Goal: Task Accomplishment & Management: Manage account settings

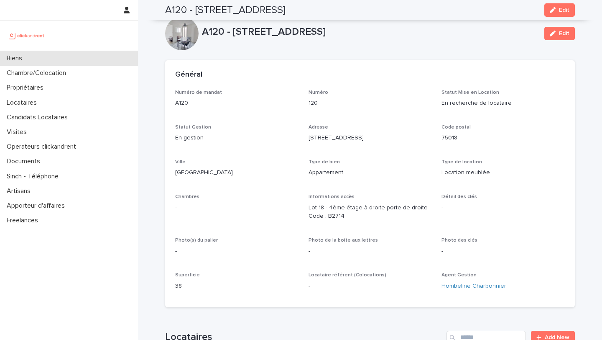
scroll to position [281, 0]
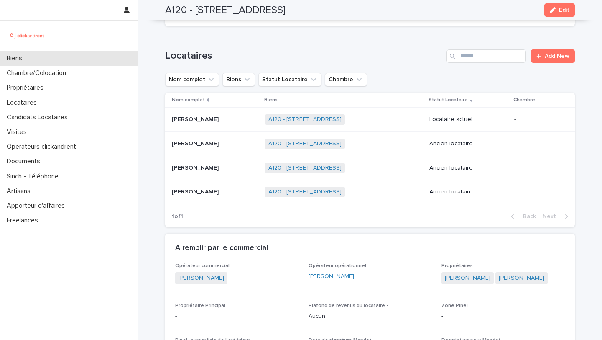
click at [100, 58] on div "Biens" at bounding box center [69, 58] width 138 height 15
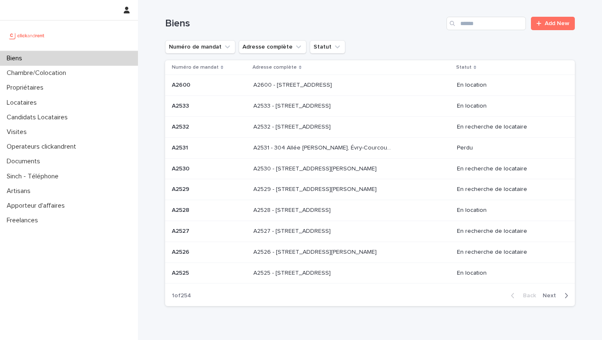
click at [498, 35] on div "Biens Add New" at bounding box center [370, 20] width 410 height 40
click at [497, 28] on input "Search" at bounding box center [486, 23] width 79 height 13
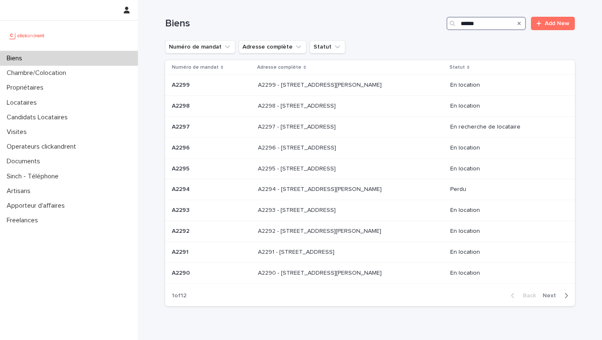
type input "*****"
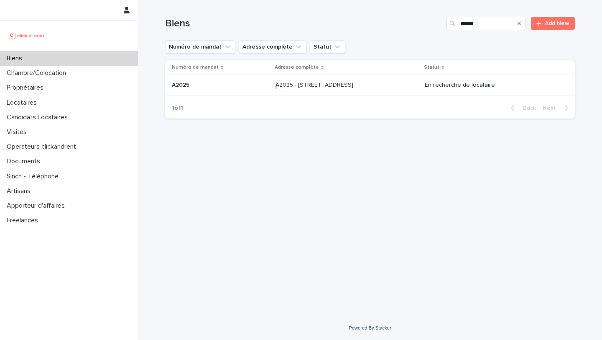
click at [384, 82] on p at bounding box center [345, 85] width 139 height 7
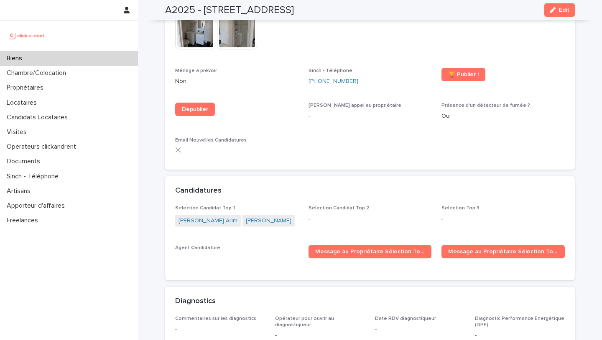
scroll to position [2307, 0]
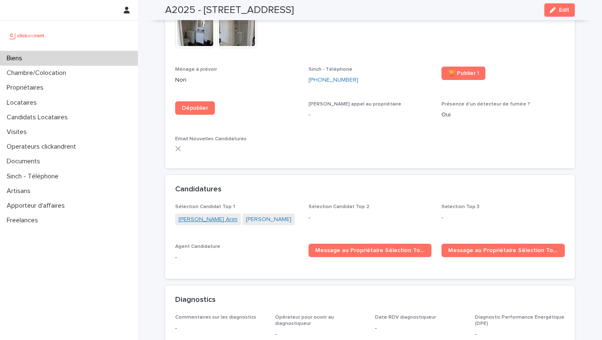
click at [197, 215] on link "[PERSON_NAME] Arim" at bounding box center [208, 219] width 59 height 9
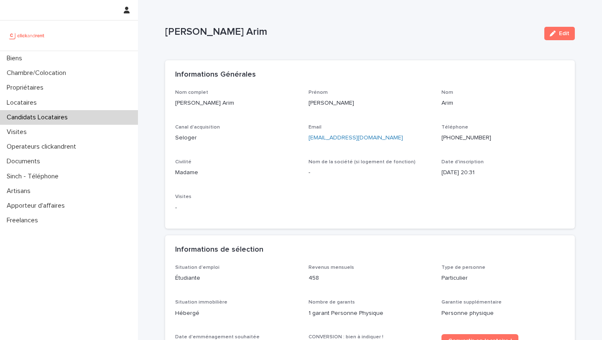
click at [472, 136] on ringoverc2c-number-84e06f14122c "[PHONE_NUMBER]" at bounding box center [467, 138] width 50 height 6
drag, startPoint x: 219, startPoint y: 105, endPoint x: 169, endPoint y: 105, distance: 49.8
click at [169, 105] on div "Nom complet [PERSON_NAME] [PERSON_NAME] Nom Arim Canal d'acquisition Seloger Em…" at bounding box center [370, 158] width 410 height 139
copy p "[PERSON_NAME] Arim"
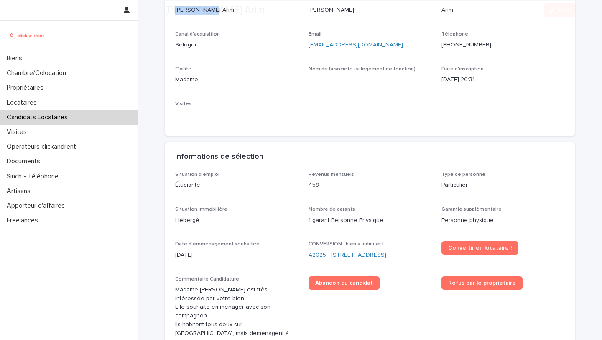
scroll to position [100, 0]
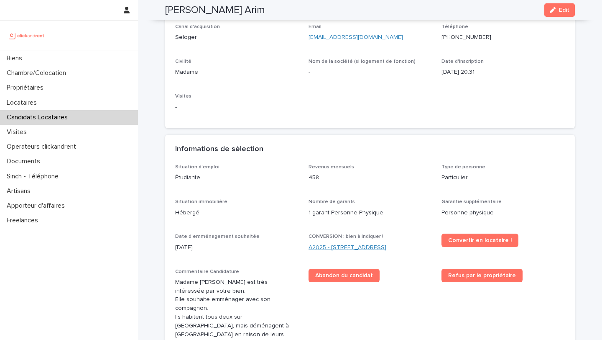
click at [351, 250] on link "A2025 - [STREET_ADDRESS]" at bounding box center [348, 247] width 78 height 9
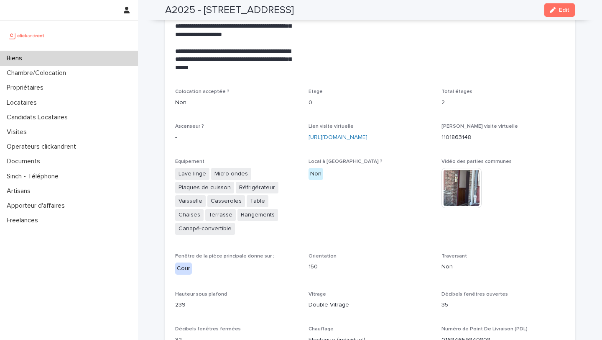
scroll to position [2265, 0]
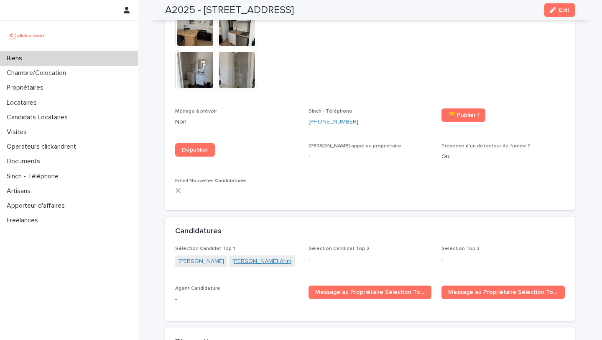
click at [244, 257] on link "[PERSON_NAME] Arim" at bounding box center [261, 261] width 59 height 9
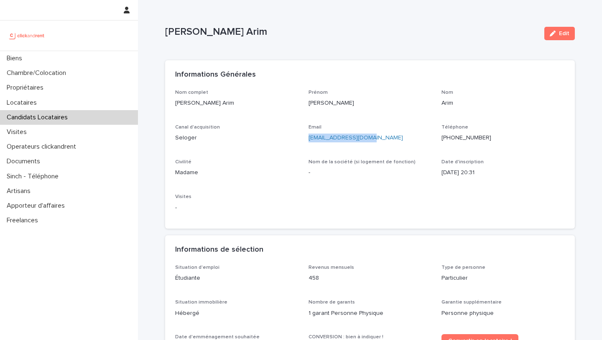
drag, startPoint x: 380, startPoint y: 135, endPoint x: 307, endPoint y: 138, distance: 73.6
click at [307, 138] on div "Nom complet [PERSON_NAME] [PERSON_NAME] Nom Arim Canal d'acquisition Seloger Em…" at bounding box center [370, 153] width 390 height 129
copy link "[EMAIL_ADDRESS][DOMAIN_NAME]"
click at [398, 156] on div "Nom complet [PERSON_NAME] [PERSON_NAME] Nom Arim Canal d'acquisition Seloger Em…" at bounding box center [370, 153] width 390 height 129
drag, startPoint x: 381, startPoint y: 138, endPoint x: 304, endPoint y: 140, distance: 76.5
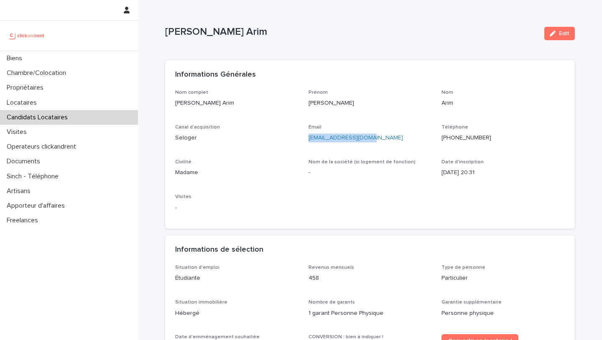
click at [305, 140] on div "Nom complet [PERSON_NAME] [PERSON_NAME] Nom Arim Canal d'acquisition Seloger Em…" at bounding box center [370, 153] width 390 height 129
copy link "[EMAIL_ADDRESS][DOMAIN_NAME]"
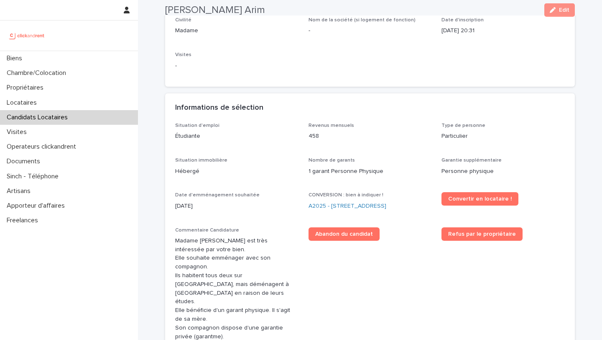
scroll to position [163, 0]
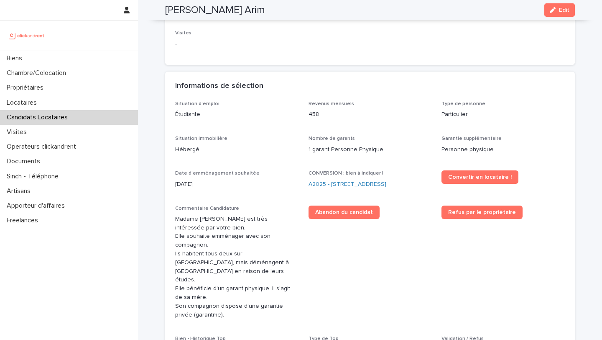
click at [347, 189] on div "CONVERSION : bien à indiquer ! A2025 - [STREET_ADDRESS]" at bounding box center [370, 182] width 123 height 25
click at [350, 186] on link "A2025 - [STREET_ADDRESS]" at bounding box center [348, 184] width 78 height 9
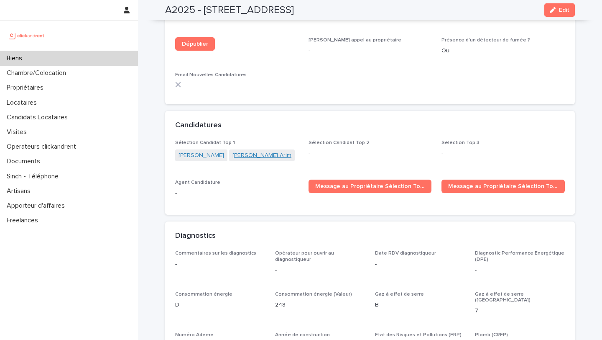
click at [253, 151] on link "[PERSON_NAME] Arim" at bounding box center [261, 155] width 59 height 9
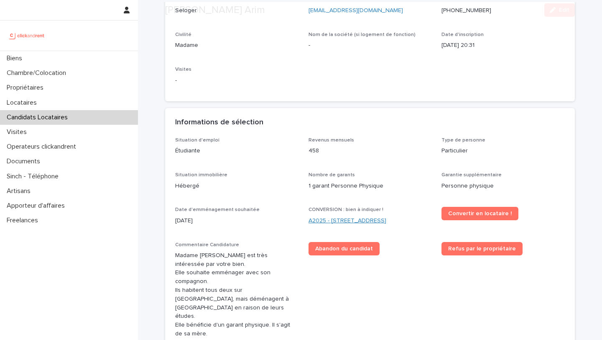
scroll to position [135, 0]
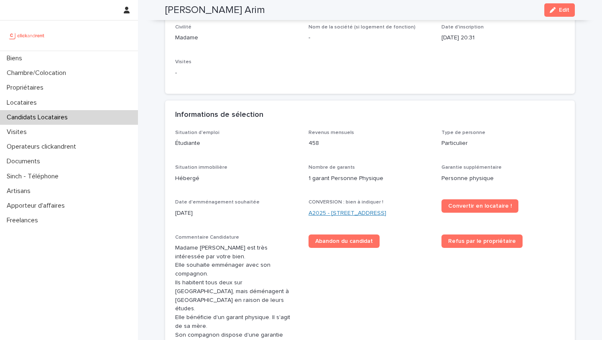
click at [355, 211] on link "A2025 - [STREET_ADDRESS]" at bounding box center [348, 213] width 78 height 9
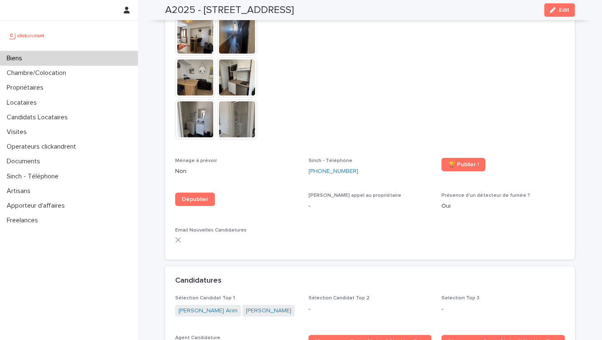
scroll to position [2226, 0]
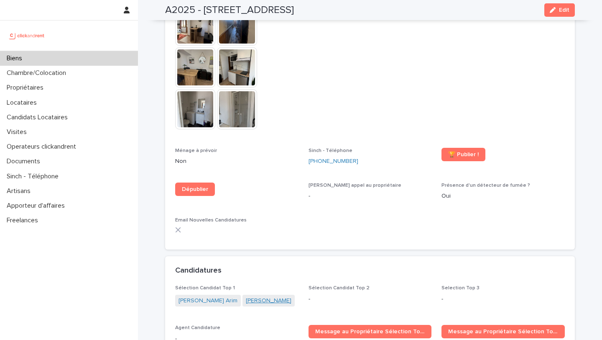
click at [246, 296] on link "[PERSON_NAME]" at bounding box center [269, 300] width 46 height 9
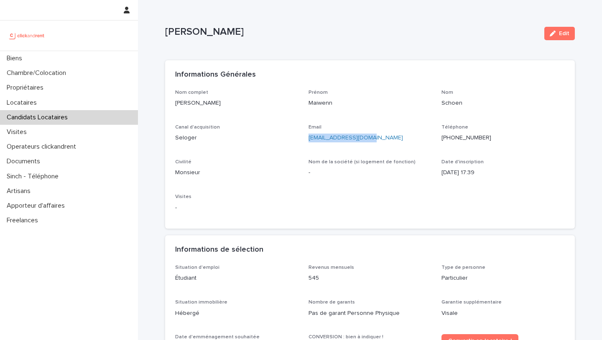
drag, startPoint x: 377, startPoint y: 136, endPoint x: 307, endPoint y: 138, distance: 69.5
click at [307, 138] on div "Nom complet [PERSON_NAME] Prénom Maiwenn Nom Schoen Canal d'acquisition Seloger…" at bounding box center [370, 153] width 390 height 129
copy link "[EMAIL_ADDRESS][DOMAIN_NAME]"
click at [116, 58] on div "Biens" at bounding box center [69, 58] width 138 height 15
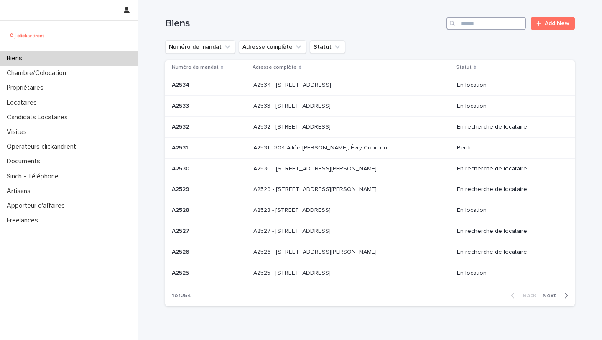
click at [481, 21] on input "Search" at bounding box center [486, 23] width 79 height 13
type input "*****"
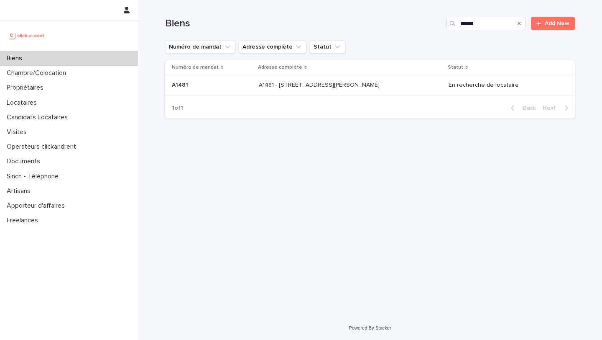
click at [406, 81] on div "A1481 - 5 allée [PERSON_NAME], [GEOGRAPHIC_DATA] 92600 A1481 - [STREET_ADDRESS]…" at bounding box center [350, 85] width 183 height 14
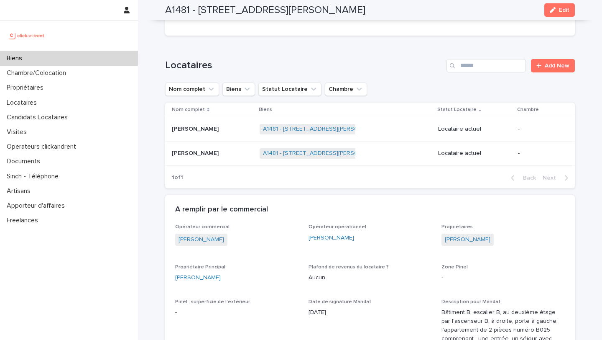
scroll to position [418, 0]
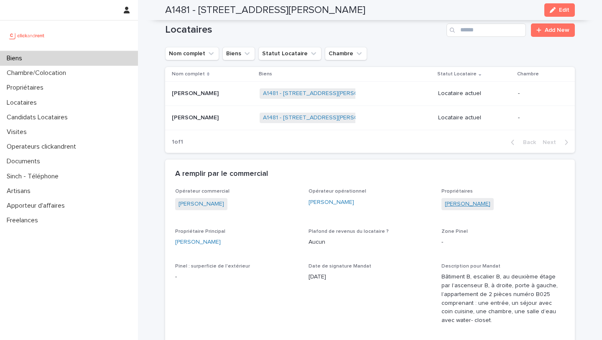
click at [460, 199] on link "[PERSON_NAME]" at bounding box center [468, 203] width 46 height 9
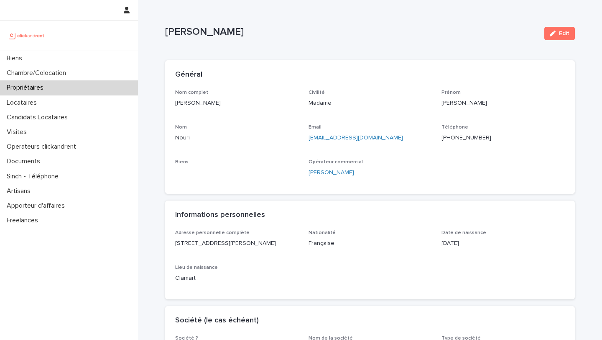
click at [467, 138] on ringoverc2c-number-84e06f14122c "[PHONE_NUMBER]" at bounding box center [467, 138] width 50 height 6
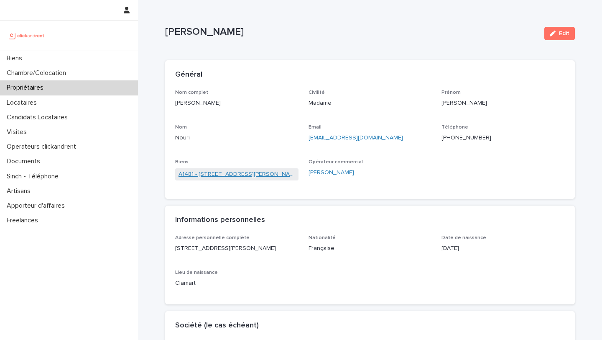
click at [273, 170] on link "A1481 - [STREET_ADDRESS][PERSON_NAME]" at bounding box center [237, 174] width 117 height 9
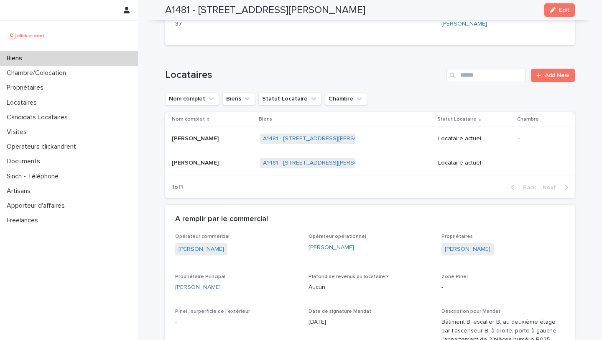
scroll to position [362, 0]
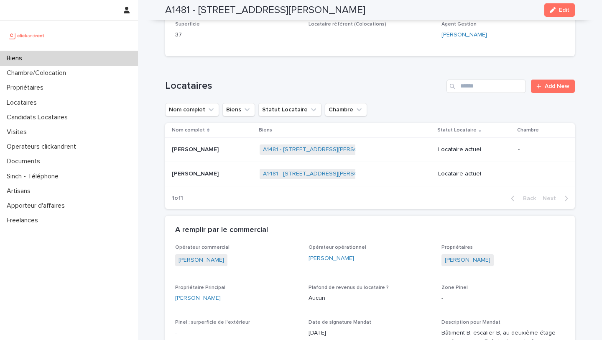
click at [243, 145] on div "[PERSON_NAME] [PERSON_NAME]" at bounding box center [212, 150] width 81 height 14
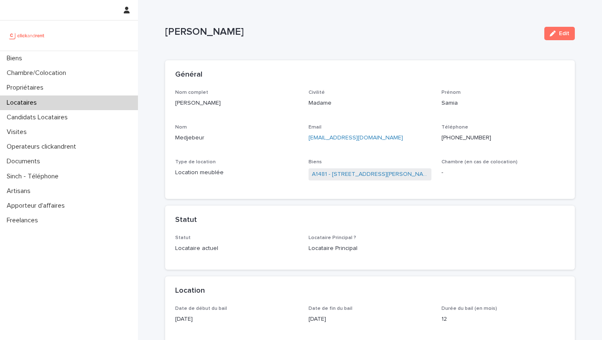
click at [361, 179] on span "A1481 - [STREET_ADDRESS][PERSON_NAME]" at bounding box center [370, 174] width 123 height 12
click at [359, 176] on link "A1481 - [STREET_ADDRESS][PERSON_NAME]" at bounding box center [370, 174] width 117 height 9
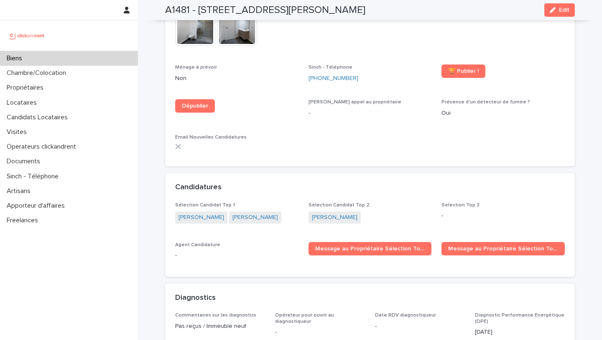
scroll to position [2602, 0]
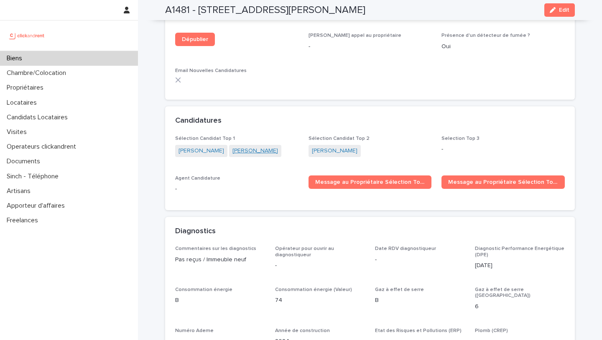
click at [239, 146] on link "[PERSON_NAME]" at bounding box center [255, 150] width 46 height 9
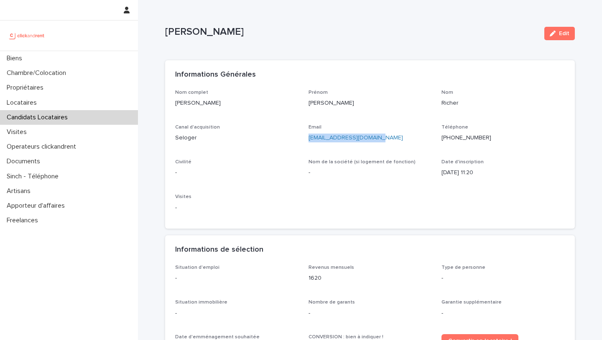
drag, startPoint x: 374, startPoint y: 138, endPoint x: 307, endPoint y: 139, distance: 66.9
click at [307, 139] on div "Nom complet [PERSON_NAME] Prénom [PERSON_NAME] Canal d'acquisition Seloger Emai…" at bounding box center [370, 153] width 390 height 129
copy link "[EMAIL_ADDRESS][DOMAIN_NAME]"
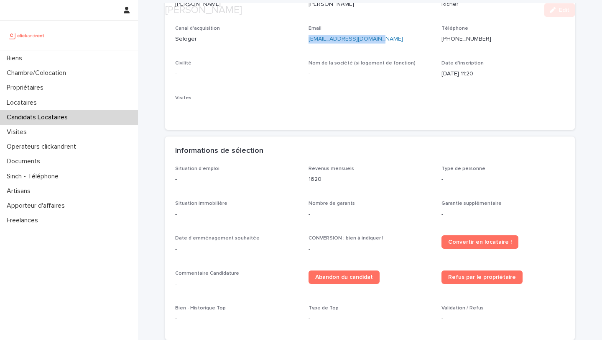
scroll to position [100, 0]
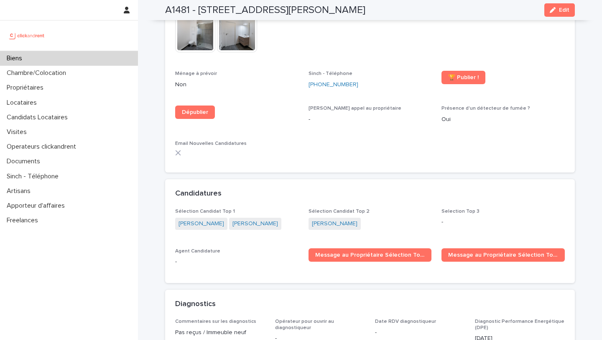
scroll to position [2546, 0]
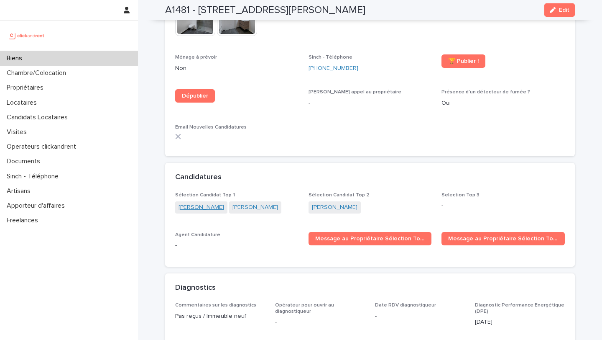
click at [200, 203] on link "[PERSON_NAME]" at bounding box center [202, 207] width 46 height 9
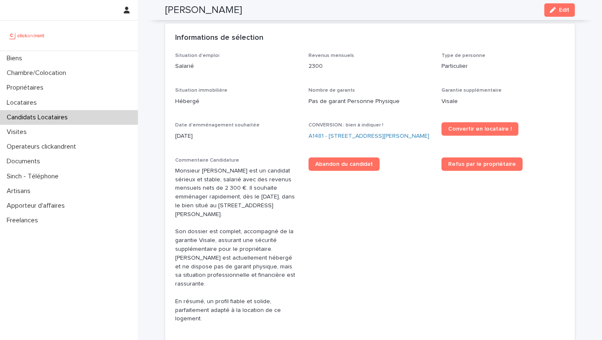
scroll to position [224, 0]
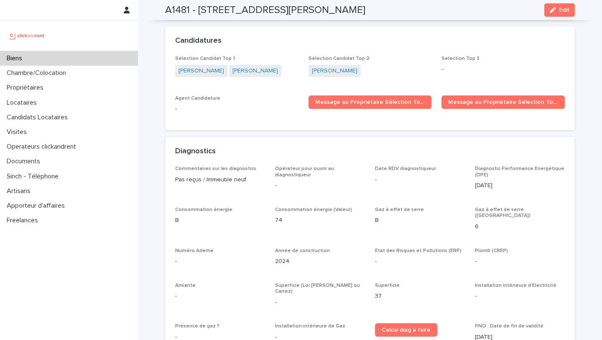
scroll to position [2649, 0]
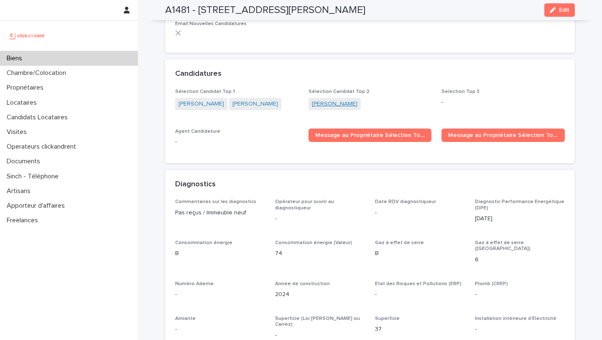
click at [335, 100] on link "[PERSON_NAME]" at bounding box center [335, 104] width 46 height 9
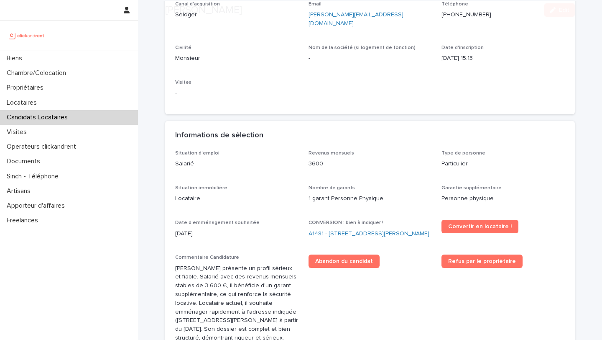
scroll to position [127, 0]
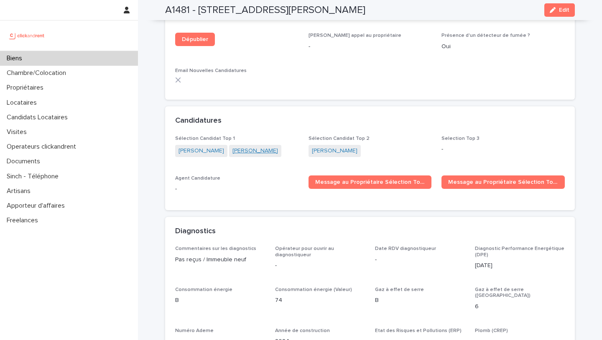
click at [232, 146] on link "[PERSON_NAME]" at bounding box center [255, 150] width 46 height 9
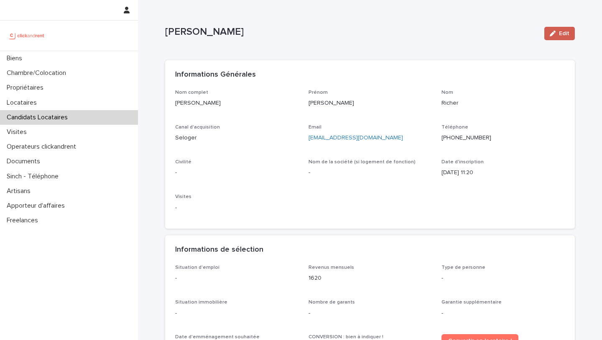
click at [564, 30] on button "Edit" at bounding box center [559, 33] width 31 height 13
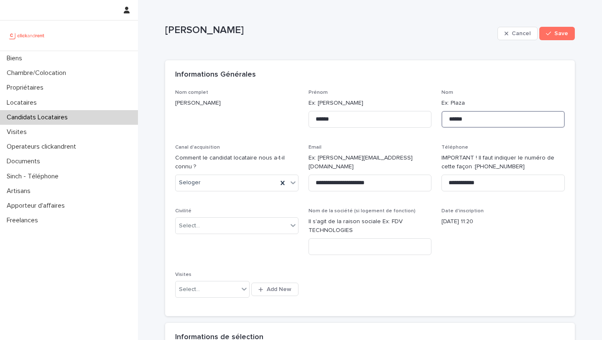
click at [481, 120] on input "******" at bounding box center [503, 119] width 123 height 17
type input "****"
click at [557, 38] on button "Save" at bounding box center [557, 33] width 36 height 13
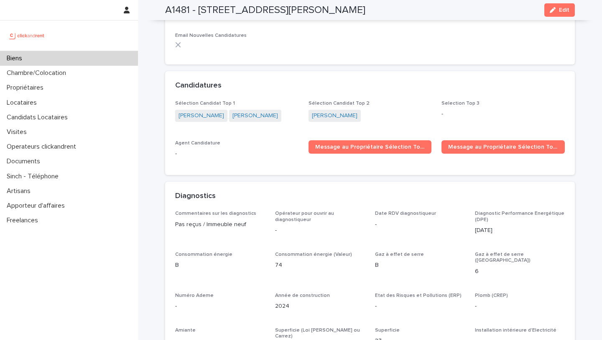
scroll to position [2632, 0]
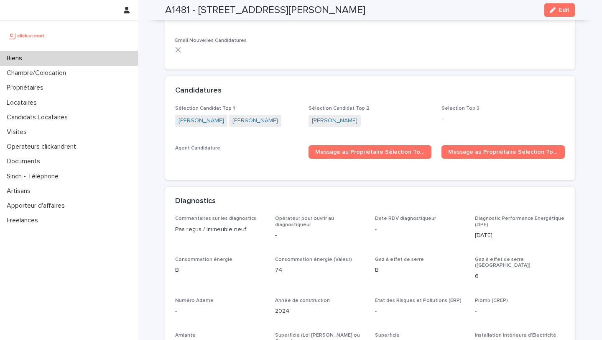
click at [202, 116] on link "[PERSON_NAME]" at bounding box center [202, 120] width 46 height 9
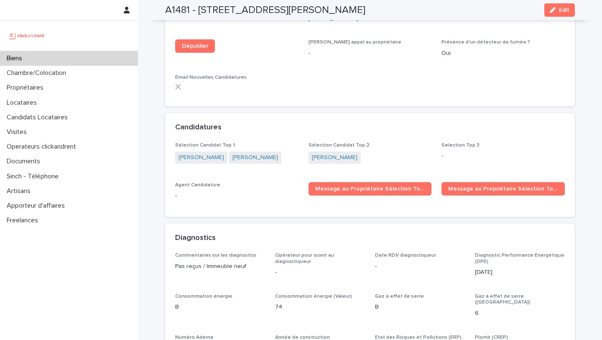
scroll to position [2541, 0]
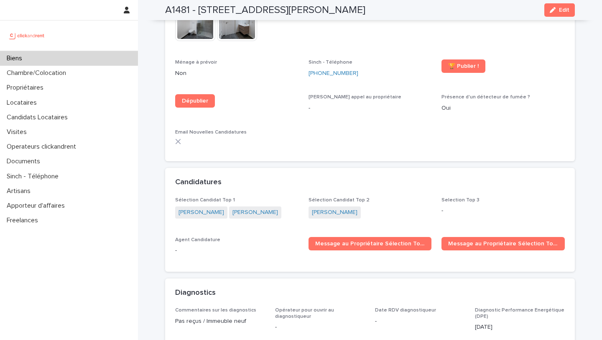
click at [567, 13] on span "Edit" at bounding box center [564, 10] width 10 height 6
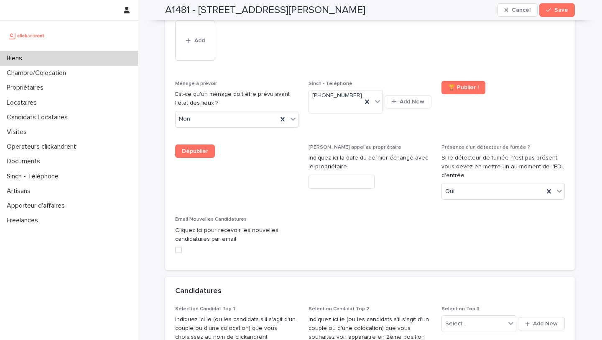
scroll to position [3900, 0]
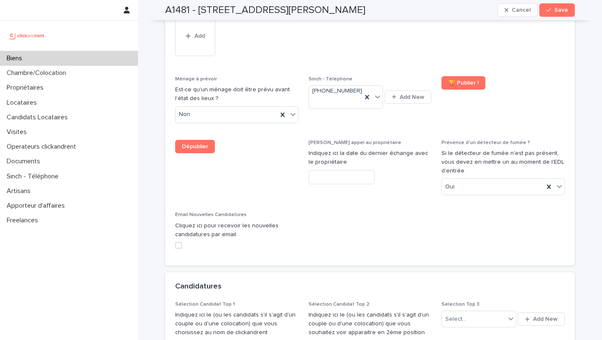
click at [563, 10] on span "Save" at bounding box center [561, 10] width 14 height 6
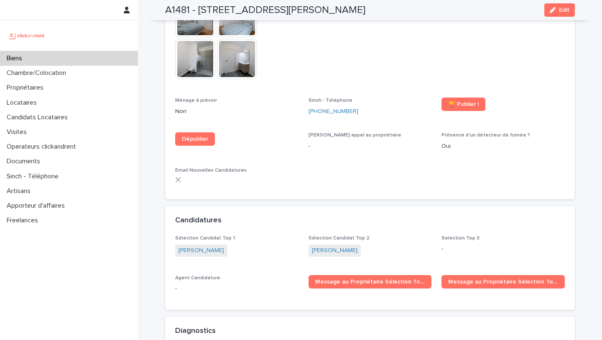
scroll to position [2458, 0]
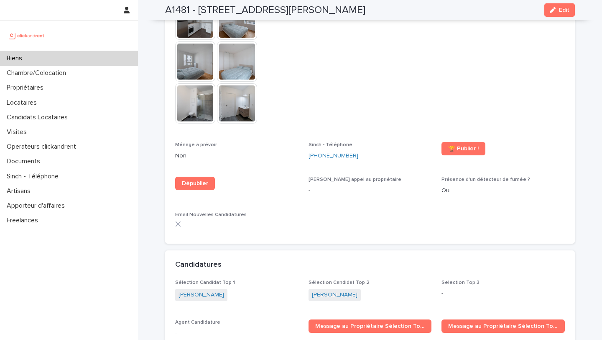
click at [319, 290] on link "[PERSON_NAME]" at bounding box center [335, 294] width 46 height 9
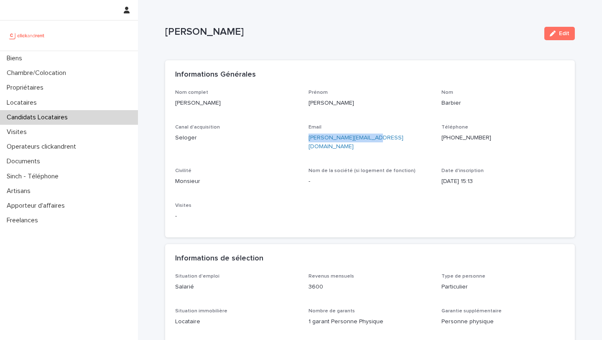
drag, startPoint x: 386, startPoint y: 136, endPoint x: 307, endPoint y: 139, distance: 78.7
click at [307, 139] on div "Nom complet [PERSON_NAME] [PERSON_NAME] Canal d'acquisition Seloger Email [EMAI…" at bounding box center [370, 158] width 390 height 138
copy link "[PERSON_NAME][EMAIL_ADDRESS][DOMAIN_NAME]"
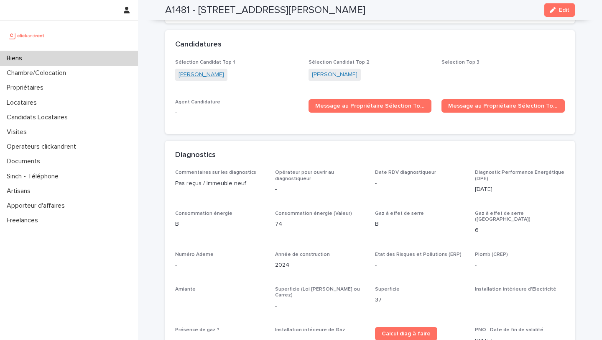
click at [180, 70] on link "[PERSON_NAME]" at bounding box center [202, 74] width 46 height 9
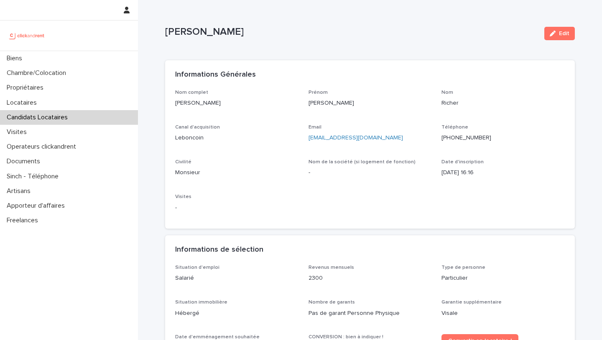
click at [376, 149] on div "Nom complet [PERSON_NAME] Prénom [PERSON_NAME] Canal d'acquisition Leboncoin Em…" at bounding box center [370, 153] width 390 height 129
drag, startPoint x: 387, startPoint y: 143, endPoint x: 307, endPoint y: 139, distance: 80.4
click at [307, 138] on div "Nom complet [PERSON_NAME] Prénom [PERSON_NAME] Canal d'acquisition Leboncoin Em…" at bounding box center [370, 153] width 390 height 129
copy link "[EMAIL_ADDRESS][DOMAIN_NAME]"
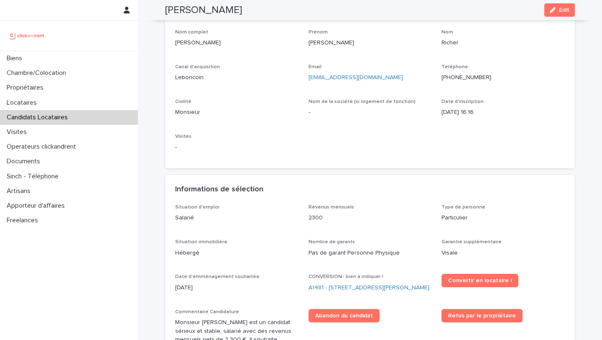
click at [525, 208] on p "Type de personne" at bounding box center [503, 207] width 123 height 6
click at [335, 292] on link "A1481 - [STREET_ADDRESS][PERSON_NAME]" at bounding box center [369, 287] width 121 height 9
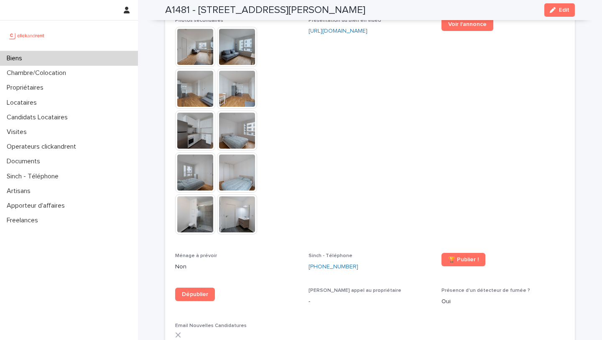
scroll to position [2623, 0]
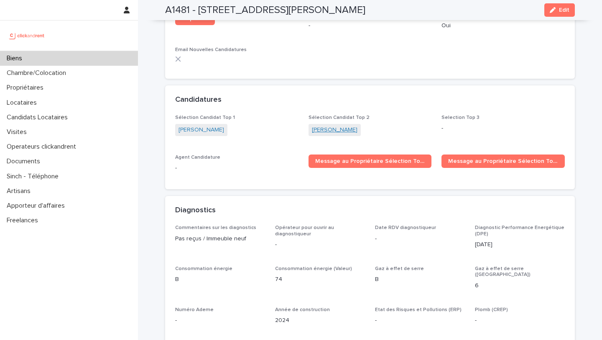
click at [328, 125] on link "[PERSON_NAME]" at bounding box center [335, 129] width 46 height 9
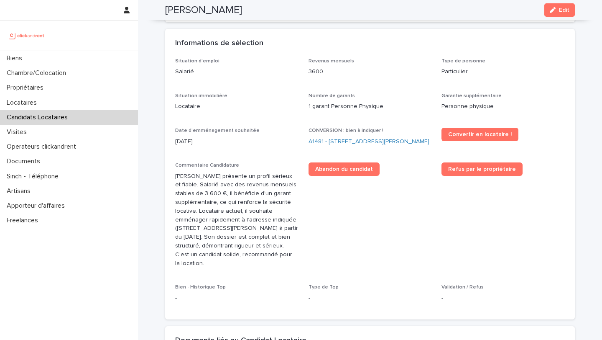
scroll to position [186, 0]
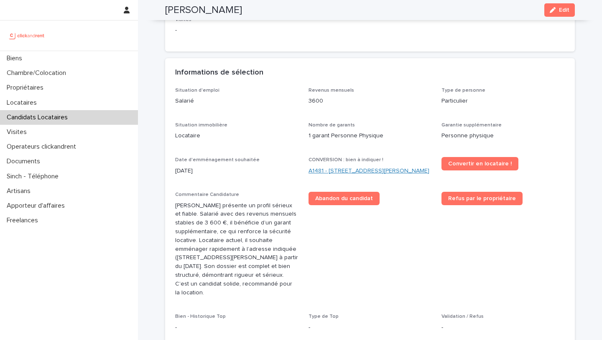
click at [323, 166] on link "A1481 - [STREET_ADDRESS][PERSON_NAME]" at bounding box center [369, 170] width 121 height 9
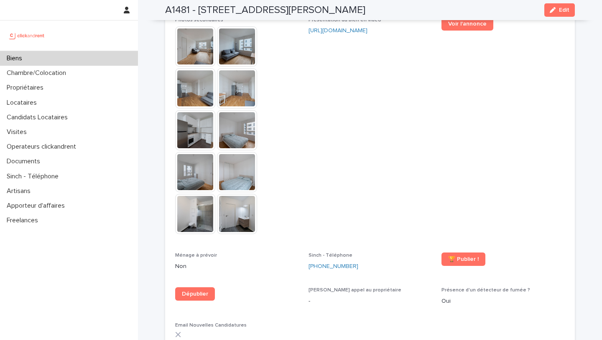
scroll to position [2243, 0]
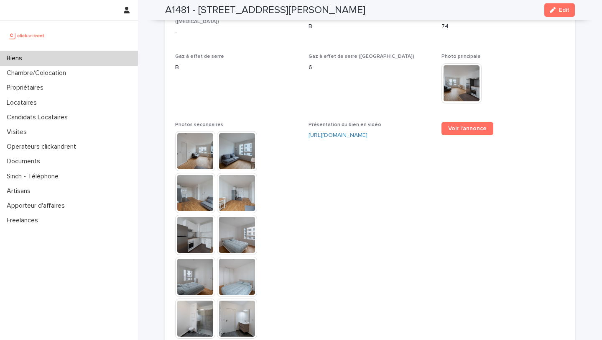
click at [201, 133] on img at bounding box center [195, 151] width 40 height 40
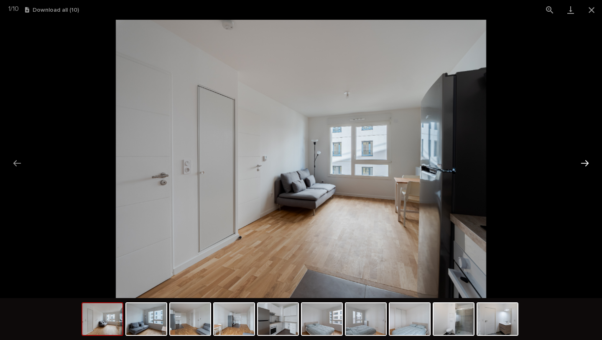
click at [587, 162] on button "Next slide" at bounding box center [585, 163] width 18 height 16
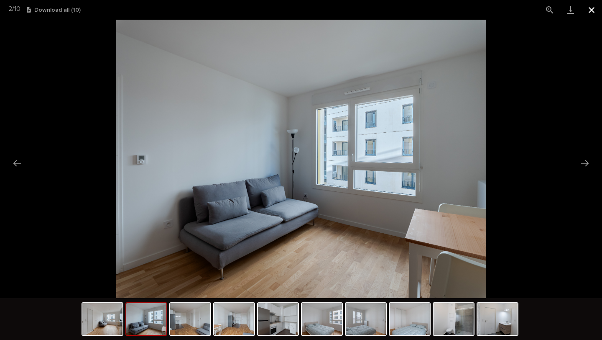
click at [597, 8] on button "Close gallery" at bounding box center [591, 10] width 21 height 20
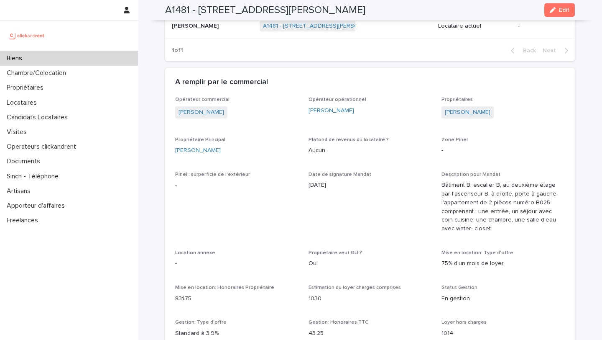
scroll to position [416, 0]
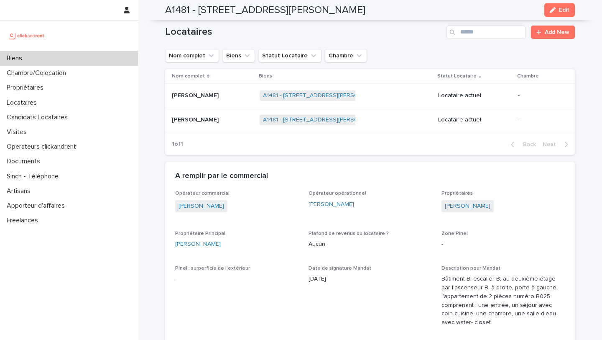
click at [221, 92] on p at bounding box center [212, 95] width 81 height 7
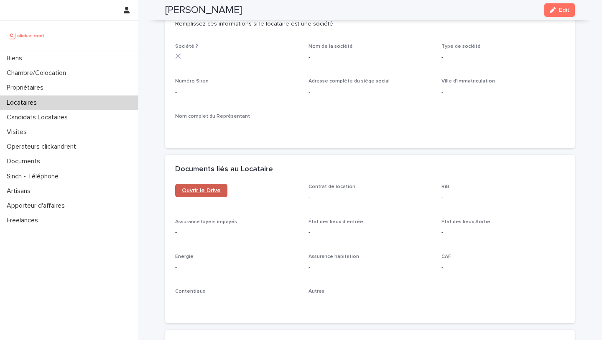
scroll to position [773, 0]
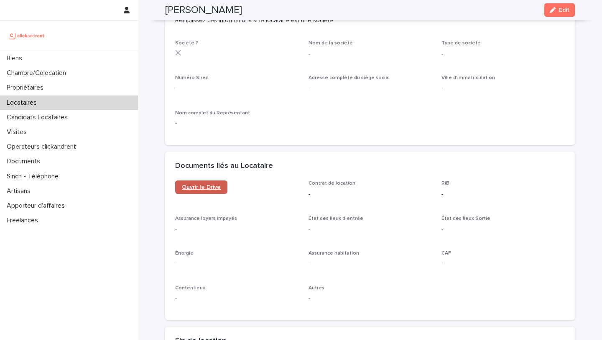
click at [209, 186] on span "Ouvrir le Drive" at bounding box center [201, 187] width 39 height 6
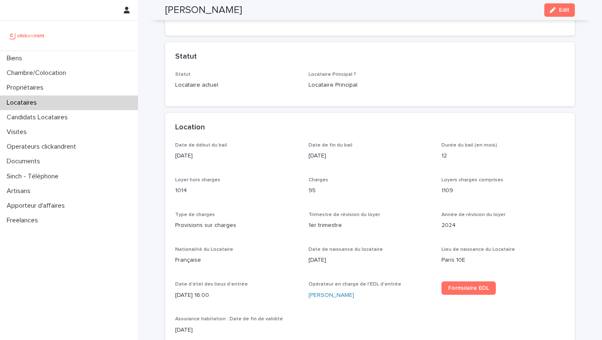
scroll to position [0, 0]
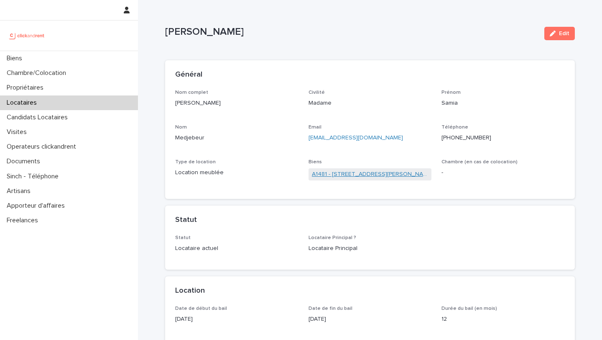
click at [345, 173] on link "A1481 - [STREET_ADDRESS][PERSON_NAME]" at bounding box center [370, 174] width 117 height 9
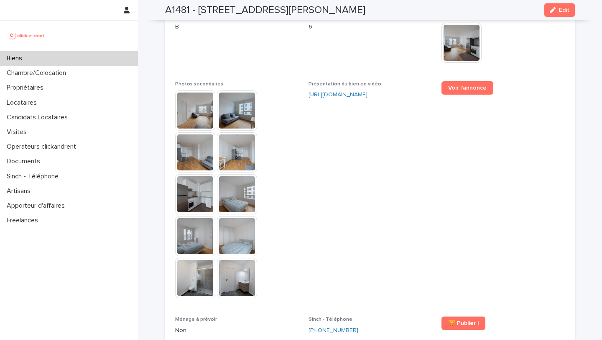
scroll to position [2202, 0]
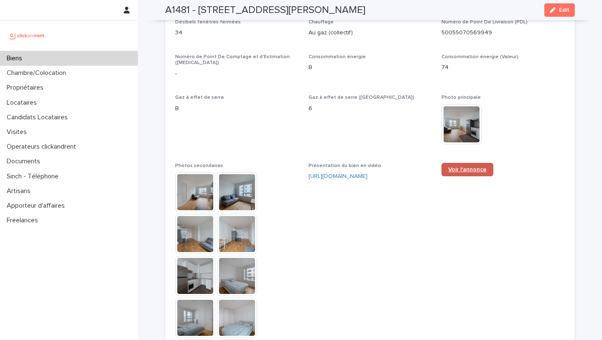
click at [473, 166] on span "Voir l'annonce" at bounding box center [467, 169] width 38 height 6
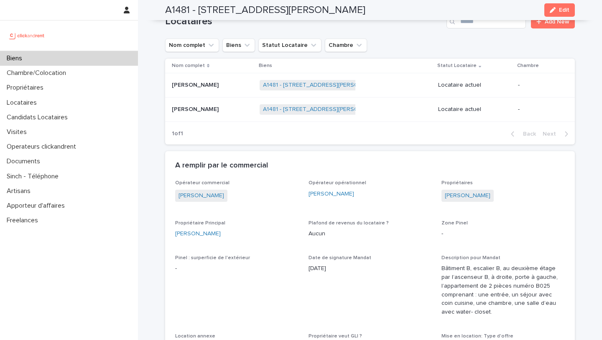
scroll to position [346, 0]
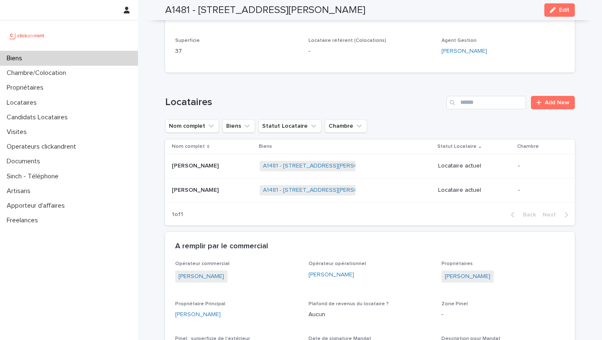
click at [215, 159] on div "[PERSON_NAME] [PERSON_NAME]" at bounding box center [212, 166] width 81 height 14
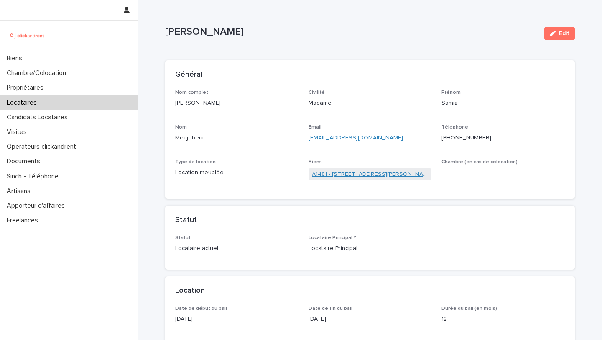
click at [361, 176] on link "A1481 - [STREET_ADDRESS][PERSON_NAME]" at bounding box center [370, 174] width 117 height 9
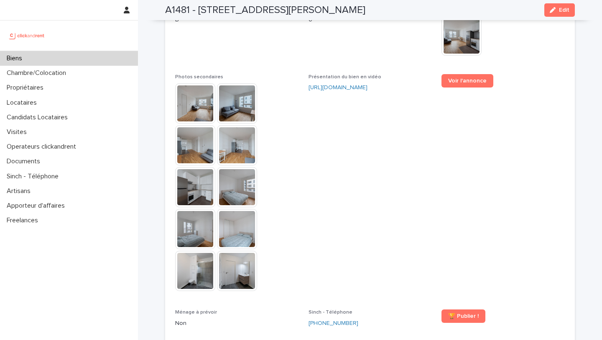
scroll to position [2488, 0]
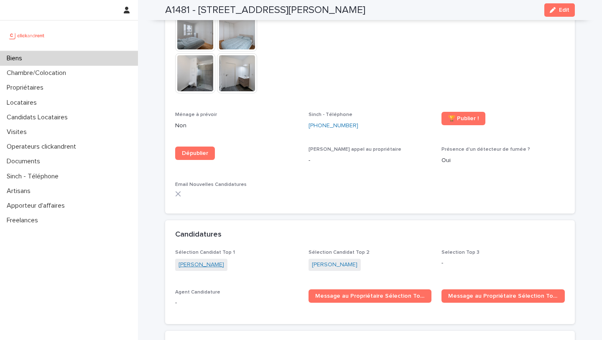
click at [192, 260] on link "[PERSON_NAME]" at bounding box center [202, 264] width 46 height 9
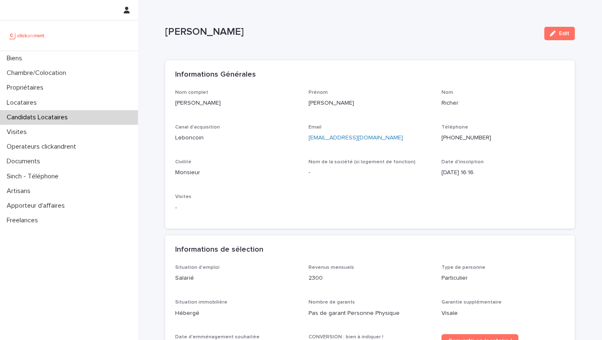
click at [473, 138] on ringoverc2c-number-84e06f14122c "[PHONE_NUMBER]" at bounding box center [467, 138] width 50 height 6
click at [472, 138] on ringoverc2c-number-84e06f14122c "[PHONE_NUMBER]" at bounding box center [467, 138] width 50 height 6
drag, startPoint x: 223, startPoint y: 112, endPoint x: 171, endPoint y: 104, distance: 52.0
click at [171, 104] on div "Nom complet [PERSON_NAME] Prénom [PERSON_NAME] Canal d'acquisition Leboncoin Em…" at bounding box center [370, 158] width 410 height 139
copy p "[PERSON_NAME]"
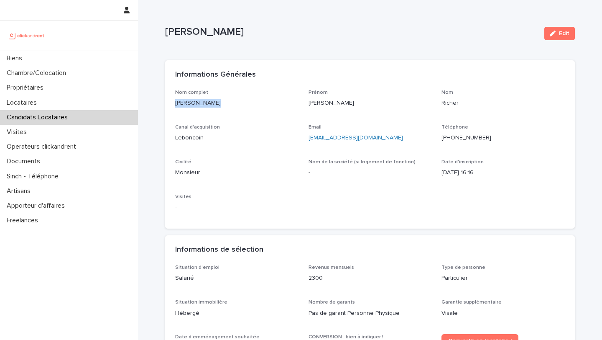
scroll to position [64, 0]
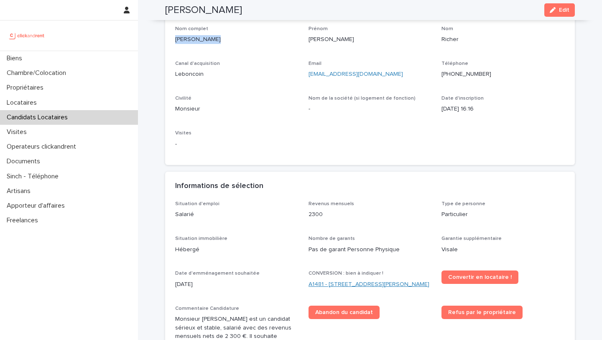
click at [344, 289] on link "A1481 - [STREET_ADDRESS][PERSON_NAME]" at bounding box center [369, 284] width 121 height 9
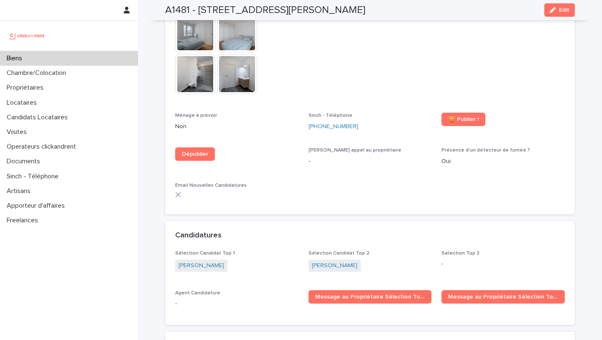
scroll to position [2498, 0]
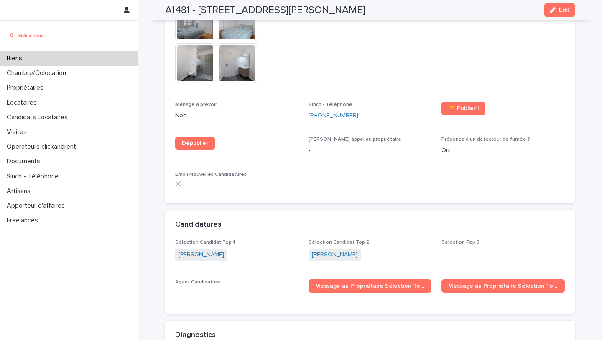
click at [202, 250] on link "[PERSON_NAME]" at bounding box center [202, 254] width 46 height 9
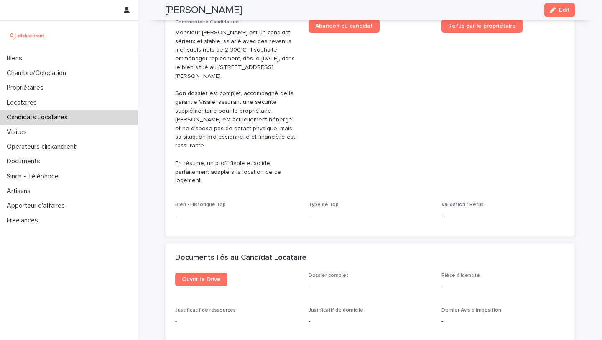
scroll to position [308, 0]
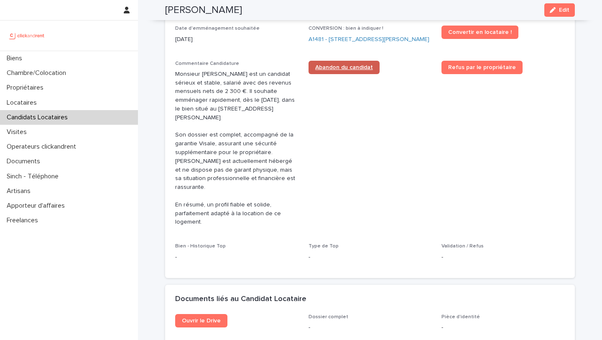
click at [335, 70] on span "Abandon du candidat" at bounding box center [344, 67] width 58 height 6
click at [332, 44] on link "A1481 - [STREET_ADDRESS][PERSON_NAME]" at bounding box center [369, 39] width 121 height 9
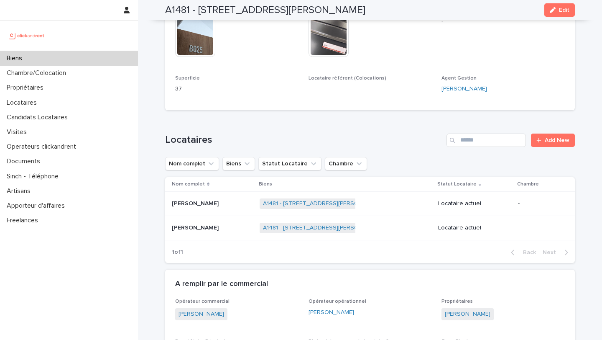
click at [152, 13] on div "A1481 - [STREET_ADDRESS][PERSON_NAME] Edit" at bounding box center [370, 10] width 450 height 20
drag, startPoint x: 162, startPoint y: 11, endPoint x: 447, endPoint y: 15, distance: 285.2
click at [447, 15] on div "A1481 - [STREET_ADDRESS][PERSON_NAME] Edit" at bounding box center [370, 10] width 450 height 20
copy h2 "A1481 - [STREET_ADDRESS][PERSON_NAME]"
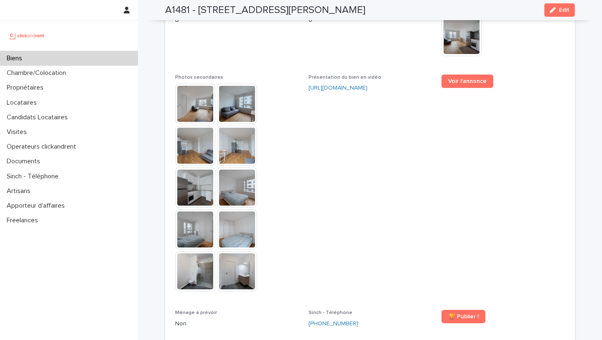
scroll to position [2438, 0]
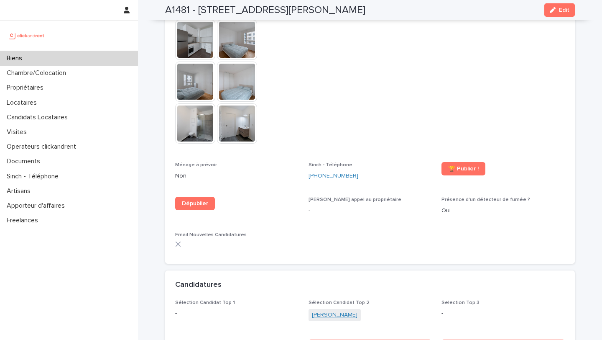
click at [331, 310] on link "[PERSON_NAME]" at bounding box center [335, 314] width 46 height 9
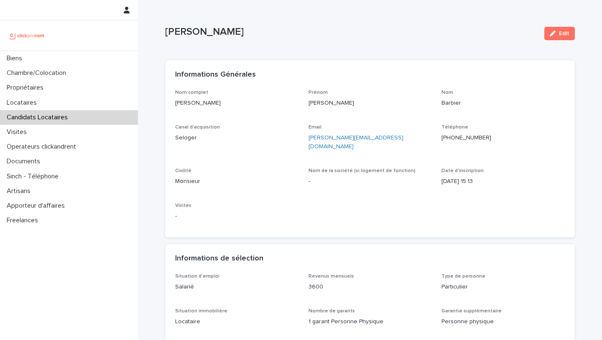
click at [468, 135] on ringoverc2c-number-84e06f14122c "[PHONE_NUMBER]" at bounding box center [467, 138] width 50 height 6
drag, startPoint x: 222, startPoint y: 107, endPoint x: 170, endPoint y: 105, distance: 52.3
click at [170, 105] on div "Nom complet [PERSON_NAME] [PERSON_NAME] Canal d'acquisition Seloger Email [EMAI…" at bounding box center [370, 163] width 410 height 148
copy p "[PERSON_NAME]"
click at [114, 63] on div "Biens" at bounding box center [69, 58] width 138 height 15
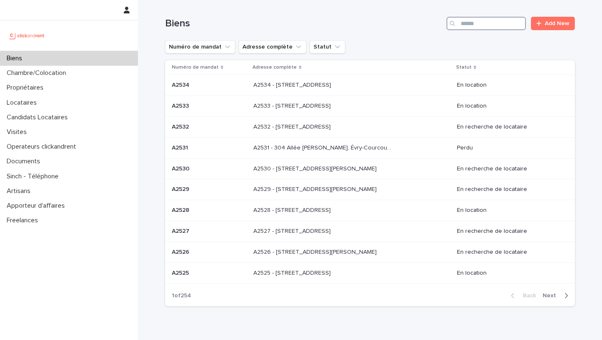
click at [490, 25] on input "Search" at bounding box center [486, 23] width 79 height 13
type input "*****"
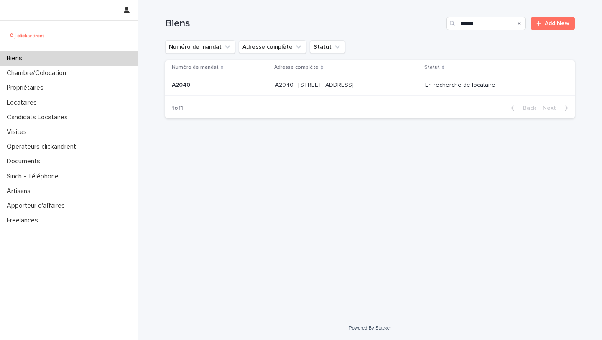
click at [351, 84] on p "A2040 - [STREET_ADDRESS]" at bounding box center [315, 84] width 80 height 9
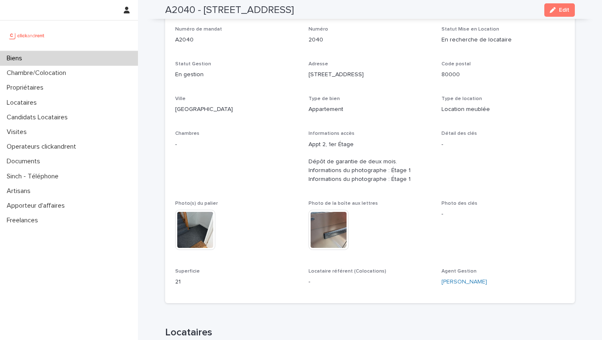
click at [414, 209] on div "Photo de la boîte aux lettres This file cannot be opened Download File" at bounding box center [370, 229] width 123 height 58
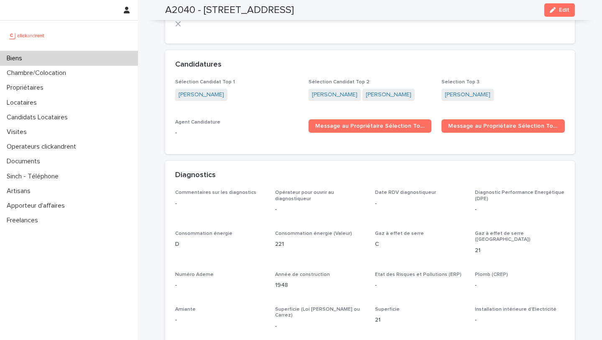
scroll to position [2531, 0]
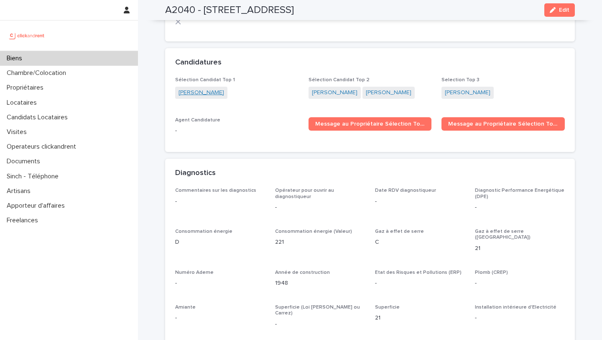
click at [203, 88] on link "[PERSON_NAME]" at bounding box center [202, 92] width 46 height 9
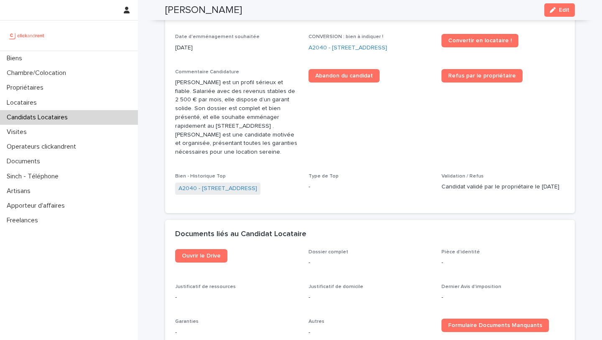
scroll to position [305, 0]
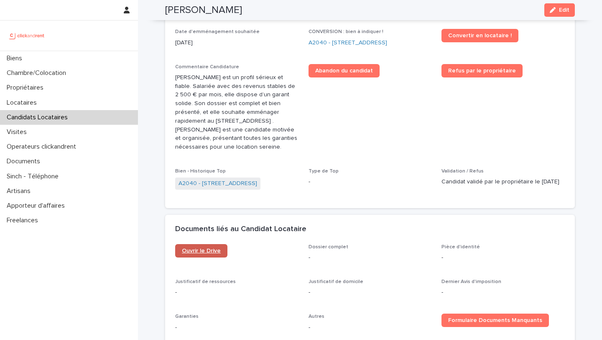
click at [202, 257] on link "Ouvrir le Drive" at bounding box center [201, 250] width 52 height 13
click at [328, 46] on link "A2040 - [STREET_ADDRESS]" at bounding box center [348, 42] width 79 height 9
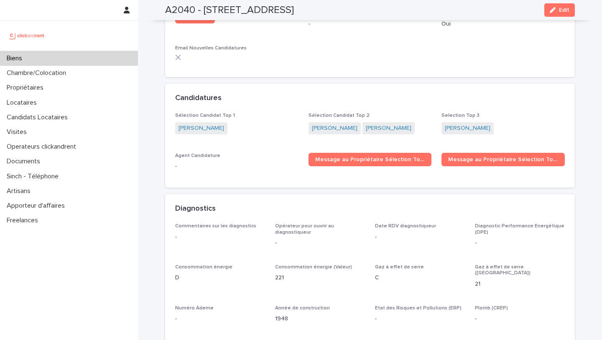
scroll to position [2497, 0]
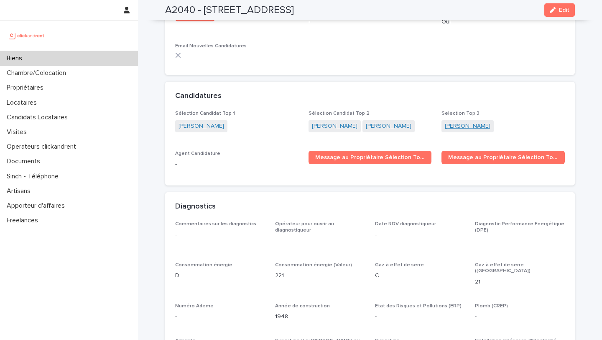
click at [470, 122] on link "[PERSON_NAME]" at bounding box center [468, 126] width 46 height 9
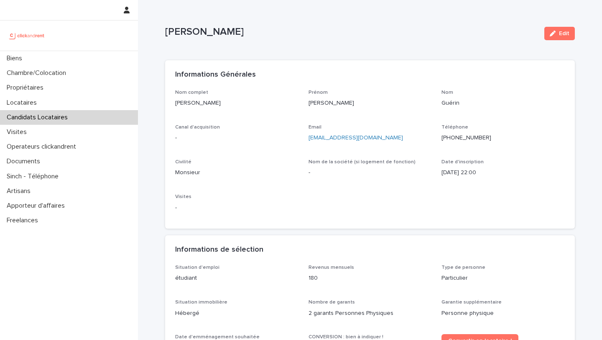
click at [479, 138] on ringoverc2c-number-84e06f14122c "[PHONE_NUMBER]" at bounding box center [467, 138] width 50 height 6
drag, startPoint x: 243, startPoint y: 104, endPoint x: 173, endPoint y: 105, distance: 70.3
click at [172, 104] on div "Nom complet [PERSON_NAME] [PERSON_NAME] Canal d'acquisition - Email [EMAIL_ADDR…" at bounding box center [370, 158] width 410 height 139
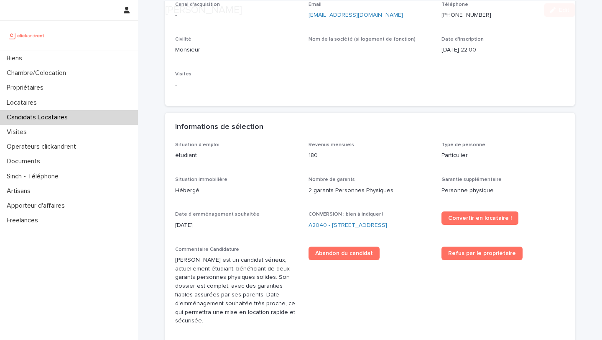
scroll to position [135, 0]
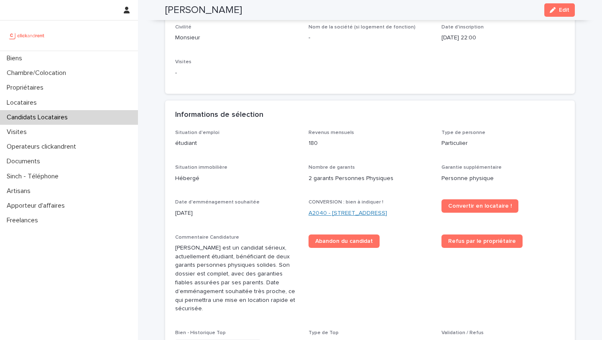
click at [351, 212] on link "A2040 - [STREET_ADDRESS]" at bounding box center [348, 213] width 79 height 9
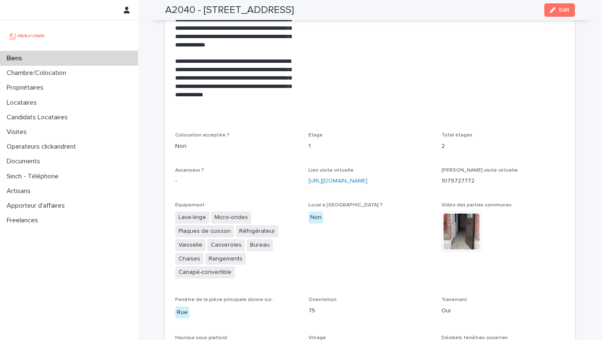
scroll to position [1797, 0]
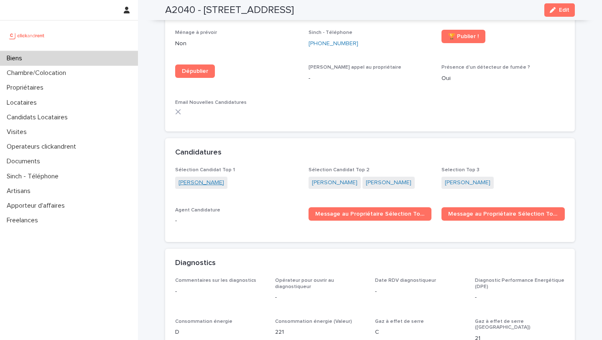
click at [198, 178] on link "[PERSON_NAME]" at bounding box center [202, 182] width 46 height 9
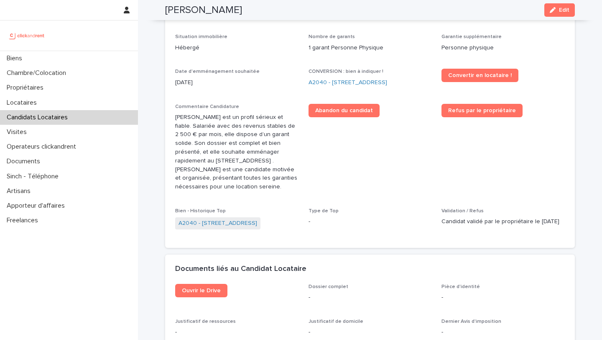
scroll to position [230, 0]
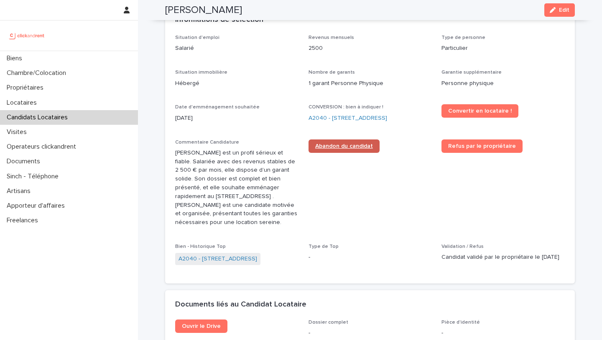
click at [346, 153] on link "Abandon du candidat" at bounding box center [344, 145] width 71 height 13
click at [318, 118] on link "A2040 - [STREET_ADDRESS]" at bounding box center [348, 118] width 79 height 9
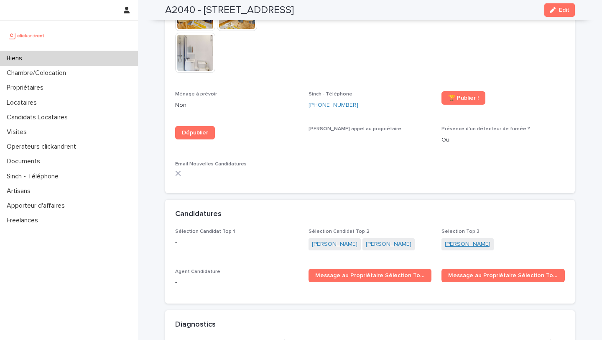
click at [470, 240] on link "[PERSON_NAME]" at bounding box center [468, 244] width 46 height 9
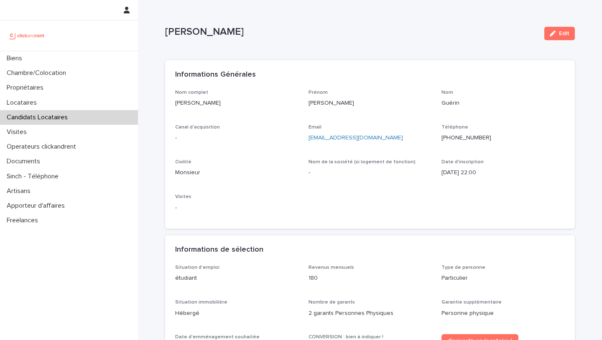
click at [392, 153] on div "Nom complet [PERSON_NAME] [PERSON_NAME] Canal d'acquisition - Email [EMAIL_ADDR…" at bounding box center [370, 153] width 390 height 129
drag, startPoint x: 387, startPoint y: 138, endPoint x: 306, endPoint y: 139, distance: 81.1
click at [306, 139] on div "Nom complet [PERSON_NAME] [PERSON_NAME] Canal d'acquisition - Email [EMAIL_ADDR…" at bounding box center [370, 153] width 390 height 129
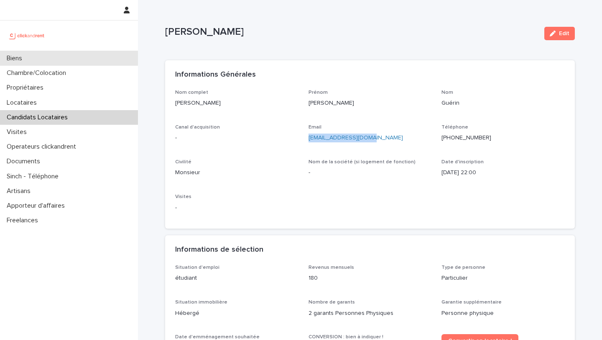
click at [84, 63] on div "Biens" at bounding box center [69, 58] width 138 height 15
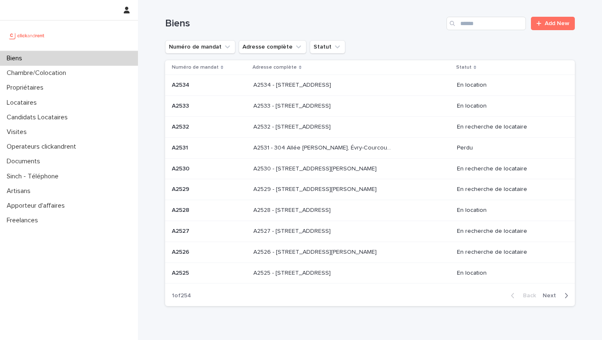
click at [493, 31] on div "Biens Add New" at bounding box center [370, 20] width 410 height 40
click at [493, 26] on input "Search" at bounding box center [486, 23] width 79 height 13
type input "***"
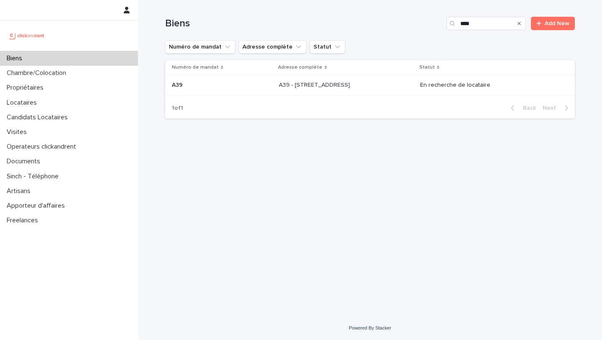
click at [400, 84] on div "A39 - [STREET_ADDRESS] - [STREET_ADDRESS]" at bounding box center [346, 85] width 135 height 14
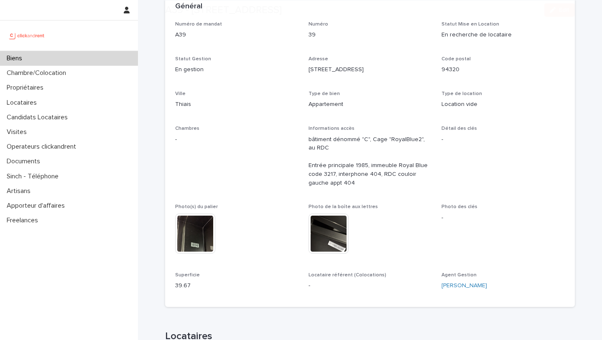
scroll to position [282, 0]
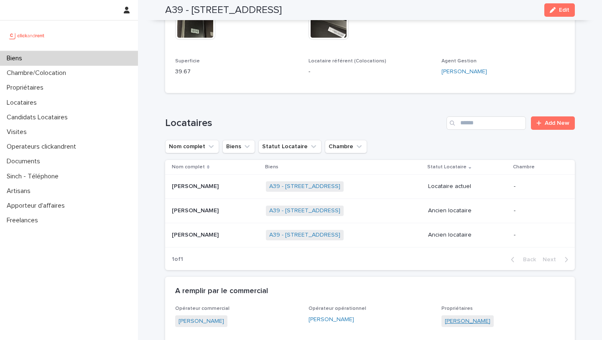
click at [472, 320] on link "[PERSON_NAME]" at bounding box center [468, 321] width 46 height 9
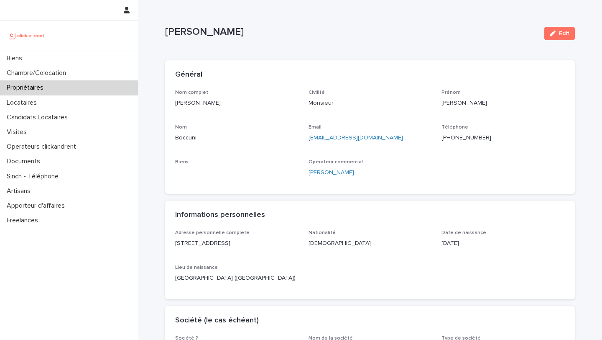
click at [460, 138] on ringoverc2c-number-84e06f14122c "[PHONE_NUMBER]" at bounding box center [467, 138] width 50 height 6
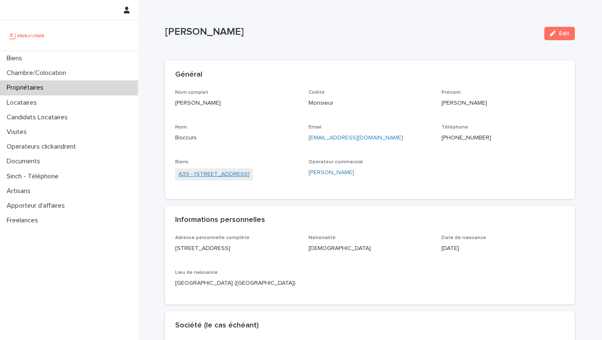
click at [242, 178] on link "A39 - [STREET_ADDRESS]" at bounding box center [214, 174] width 71 height 9
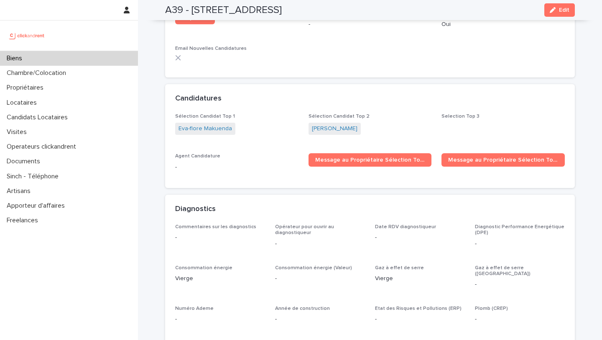
scroll to position [2586, 0]
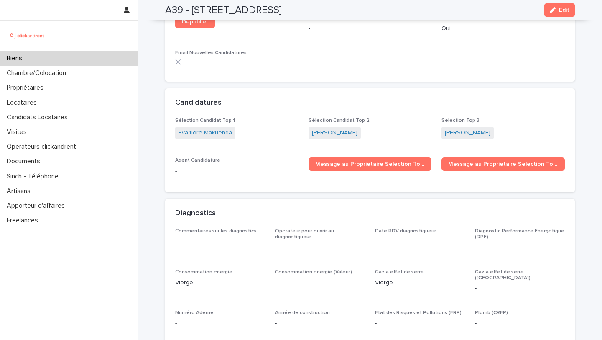
click at [467, 128] on link "[PERSON_NAME]" at bounding box center [468, 132] width 46 height 9
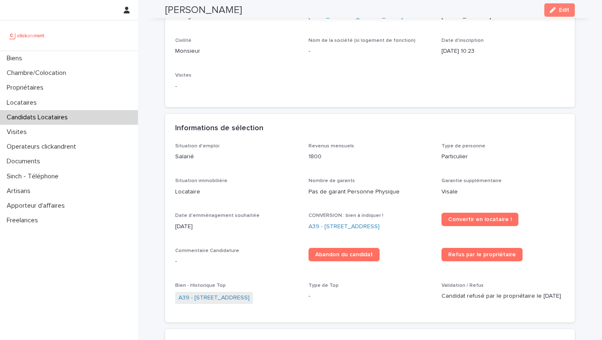
scroll to position [198, 0]
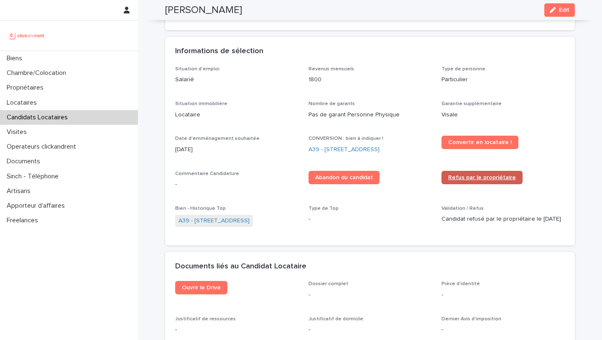
click at [468, 179] on span "Refus par le propriétaire" at bounding box center [482, 177] width 68 height 6
click at [340, 147] on link "A39 - [STREET_ADDRESS]" at bounding box center [344, 149] width 71 height 9
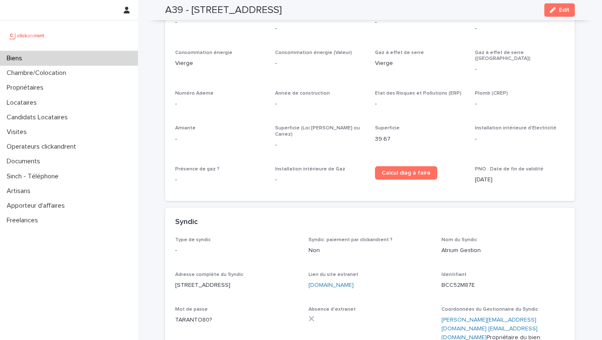
scroll to position [2615, 0]
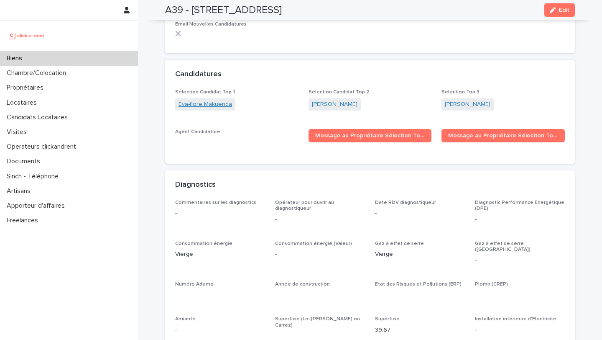
click at [201, 102] on link "Eva-flore Makuenda" at bounding box center [206, 104] width 54 height 9
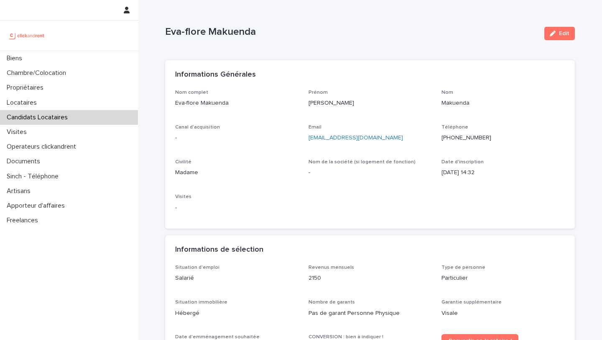
drag, startPoint x: 410, startPoint y: 141, endPoint x: 305, endPoint y: 142, distance: 105.0
click at [305, 142] on div "Nom complet Eva-flore Makuenda Prénom Eva-flore Nom Makuenda Canal d'acquisitio…" at bounding box center [370, 153] width 390 height 129
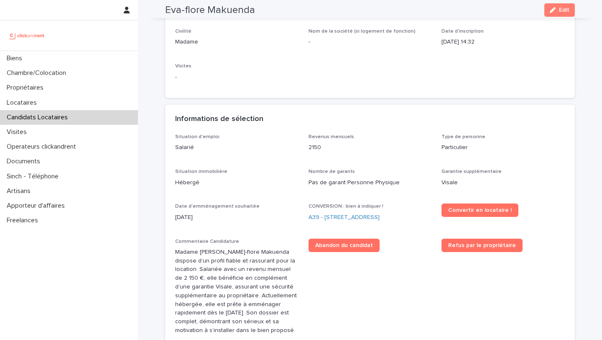
scroll to position [146, 0]
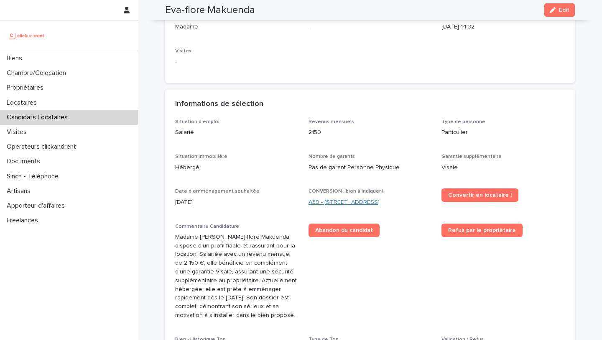
click at [361, 200] on link "A39 - [STREET_ADDRESS]" at bounding box center [344, 202] width 71 height 9
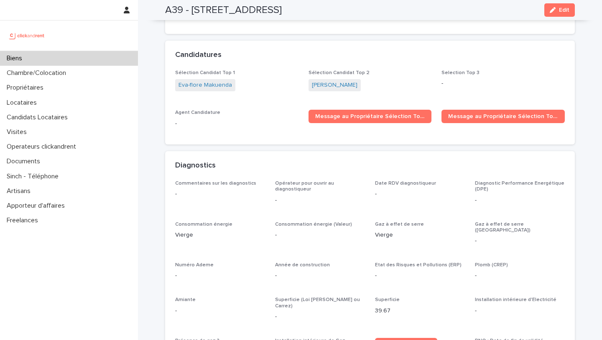
scroll to position [2549, 0]
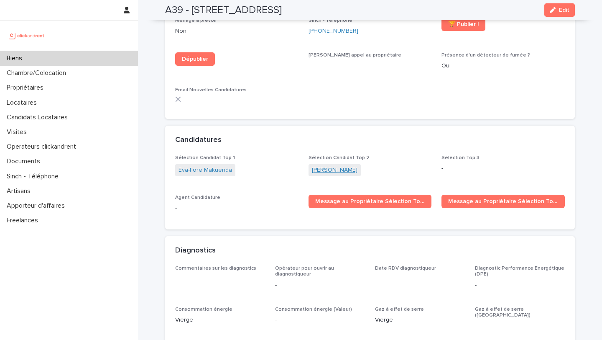
click at [346, 169] on link "[PERSON_NAME]" at bounding box center [335, 170] width 46 height 9
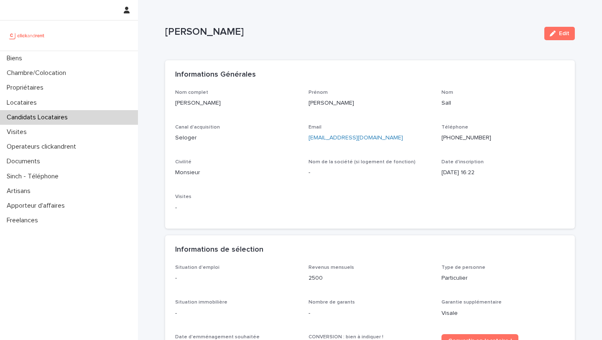
click at [369, 136] on p "[EMAIL_ADDRESS][DOMAIN_NAME]" at bounding box center [370, 137] width 123 height 9
drag, startPoint x: 379, startPoint y: 136, endPoint x: 305, endPoint y: 138, distance: 73.6
click at [305, 138] on div "Nom complet [PERSON_NAME] Sall Prénom [PERSON_NAME] Nom Sall Canal d'acquisitio…" at bounding box center [370, 153] width 390 height 129
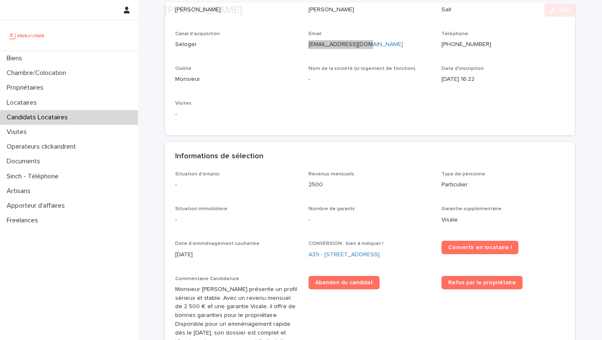
scroll to position [110, 0]
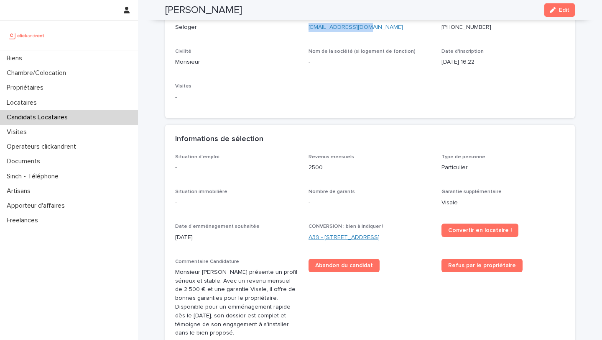
click at [361, 233] on link "A39 - [STREET_ADDRESS]" at bounding box center [344, 237] width 71 height 9
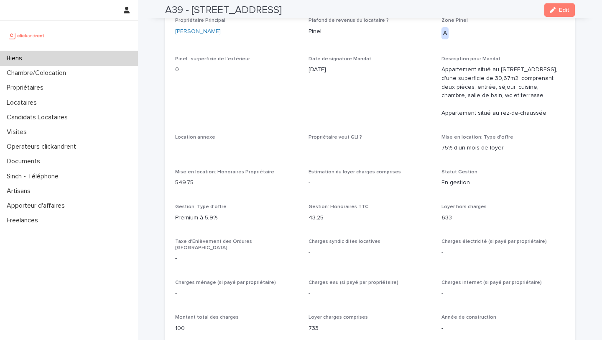
scroll to position [819, 0]
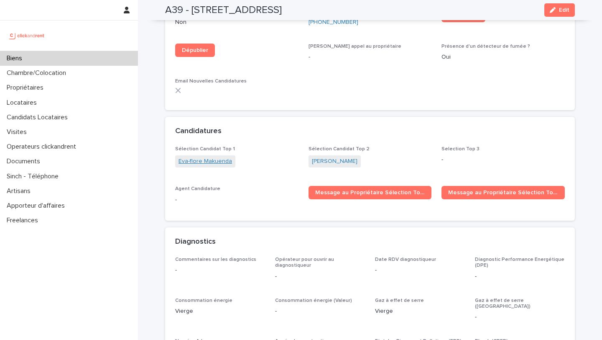
click at [217, 159] on link "Eva-flore Makuenda" at bounding box center [206, 161] width 54 height 9
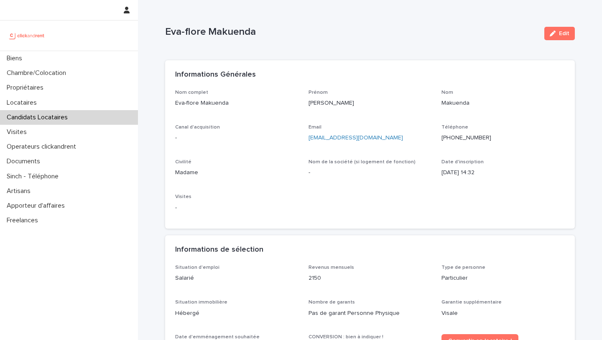
click at [472, 139] on ringoverc2c-number-84e06f14122c "[PHONE_NUMBER]" at bounding box center [467, 138] width 50 height 6
drag, startPoint x: 239, startPoint y: 108, endPoint x: 164, endPoint y: 82, distance: 78.8
click at [172, 105] on div "Nom complet Eva-flore Makuenda Prénom Eva-flore Nom Makuenda Canal d'acquisitio…" at bounding box center [370, 158] width 410 height 139
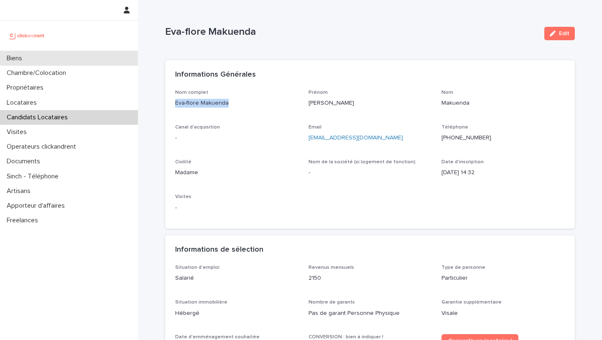
click at [109, 55] on div "Biens" at bounding box center [69, 58] width 138 height 15
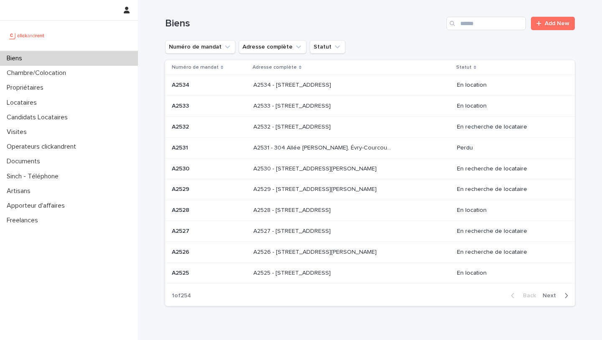
click at [497, 30] on input "Search" at bounding box center [486, 23] width 79 height 13
type input "*****"
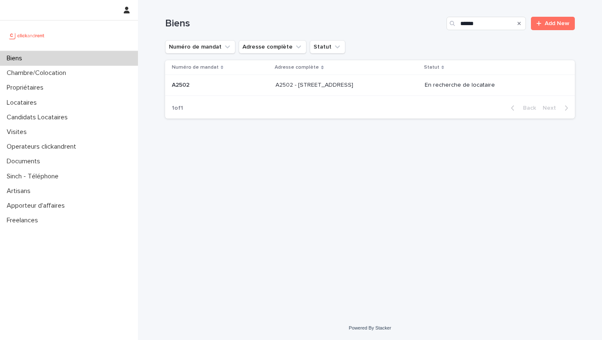
click at [359, 90] on div "A2502 - [STREET_ADDRESS] - [STREET_ADDRESS]" at bounding box center [347, 85] width 143 height 14
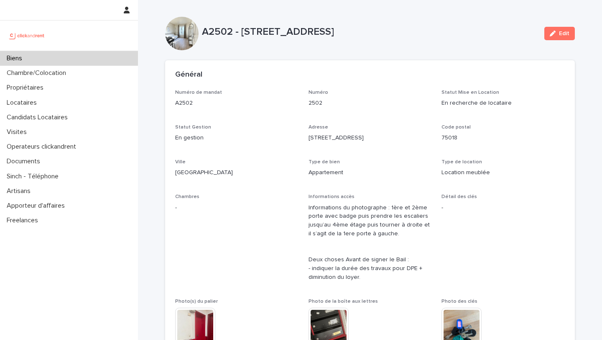
scroll to position [306, 0]
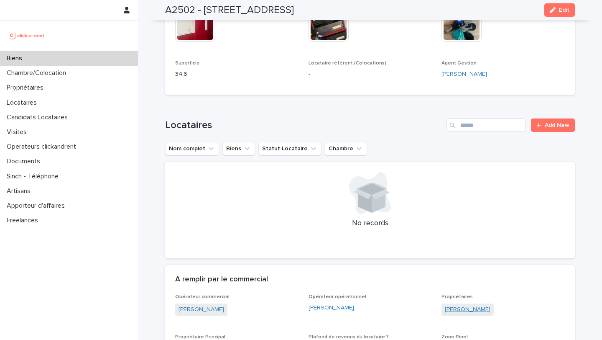
click at [469, 309] on link "[PERSON_NAME]" at bounding box center [468, 309] width 46 height 9
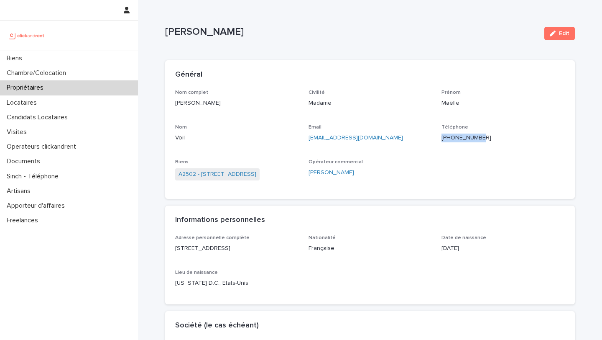
drag, startPoint x: 494, startPoint y: 135, endPoint x: 444, endPoint y: 136, distance: 49.4
click at [444, 136] on p "[PHONE_NUMBER]" at bounding box center [503, 137] width 123 height 9
click at [385, 139] on p "[EMAIL_ADDRESS][DOMAIN_NAME]" at bounding box center [370, 137] width 123 height 9
drag, startPoint x: 388, startPoint y: 139, endPoint x: 308, endPoint y: 140, distance: 80.7
click at [308, 140] on div "Nom complet [PERSON_NAME] Civilité Madame [PERSON_NAME] Nom Voil Email [EMAIL_A…" at bounding box center [370, 139] width 390 height 100
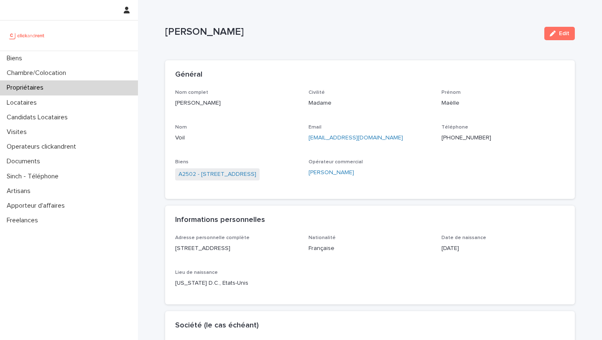
click at [455, 135] on ringoverc2c-number-84e06f14122c "[PHONE_NUMBER]" at bounding box center [467, 138] width 50 height 6
click at [254, 177] on link "A2502 - [STREET_ADDRESS]" at bounding box center [218, 174] width 78 height 9
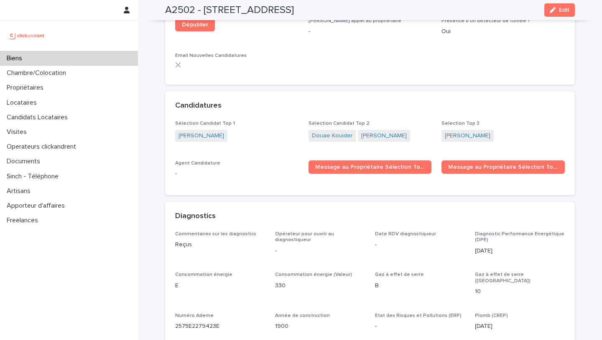
scroll to position [2389, 0]
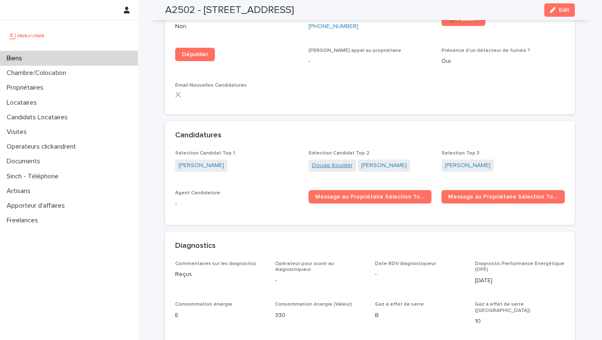
click at [333, 161] on link "Douae Kouider" at bounding box center [332, 165] width 41 height 9
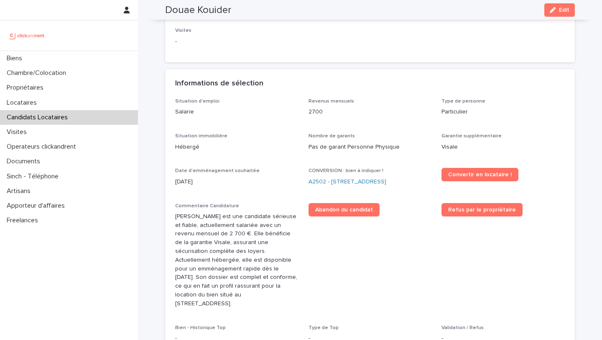
scroll to position [171, 0]
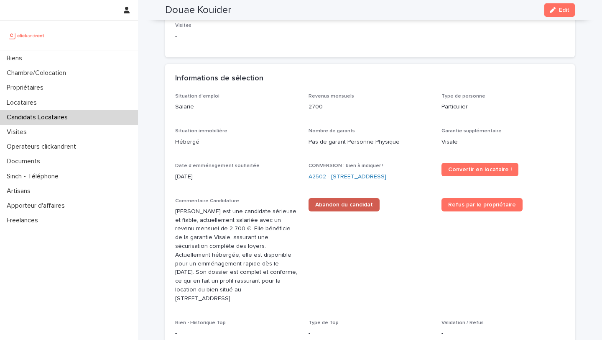
click at [349, 207] on span "Abandon du candidat" at bounding box center [344, 205] width 58 height 6
click at [343, 176] on link "A2502 - [STREET_ADDRESS]" at bounding box center [348, 176] width 78 height 9
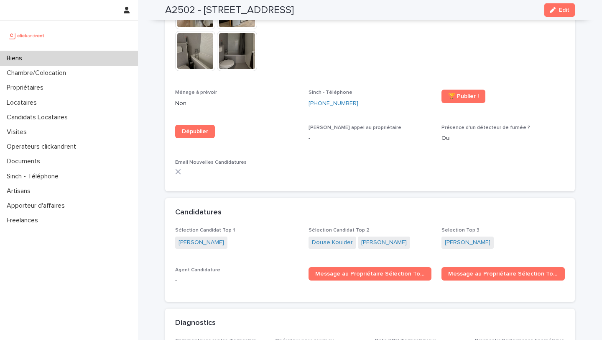
scroll to position [2358, 0]
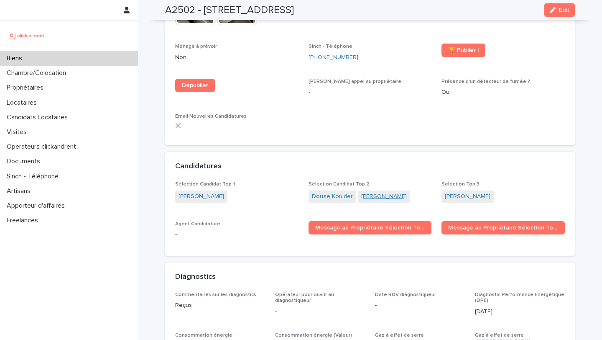
click at [379, 192] on link "[PERSON_NAME]" at bounding box center [384, 196] width 46 height 9
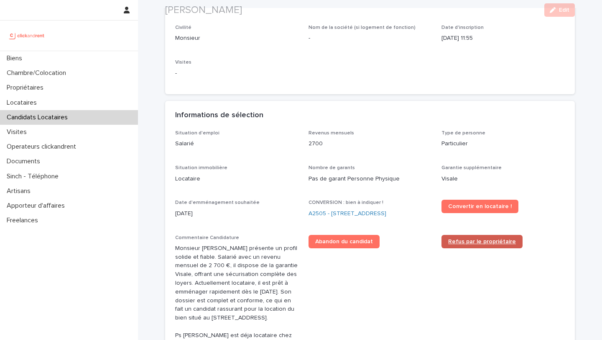
scroll to position [138, 0]
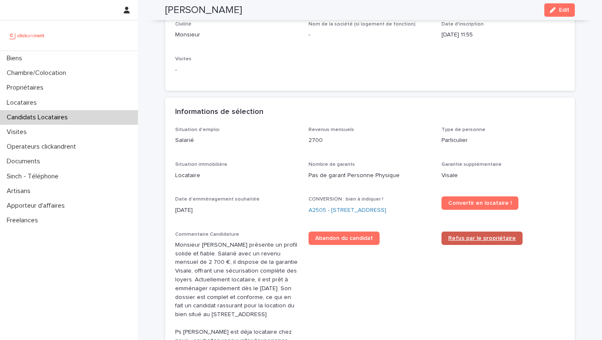
click at [470, 243] on link "Refus par le propriétaire" at bounding box center [482, 237] width 81 height 13
click at [361, 208] on link "A2505 - [STREET_ADDRESS]" at bounding box center [348, 210] width 78 height 9
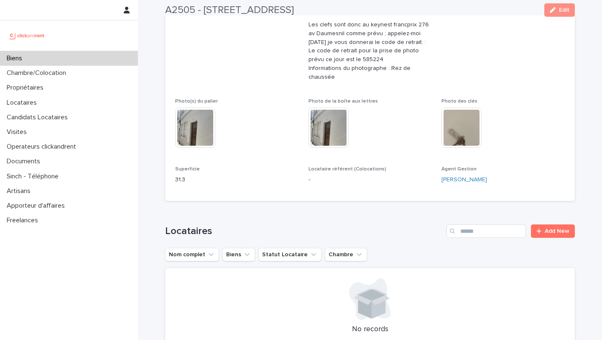
scroll to position [381, 0]
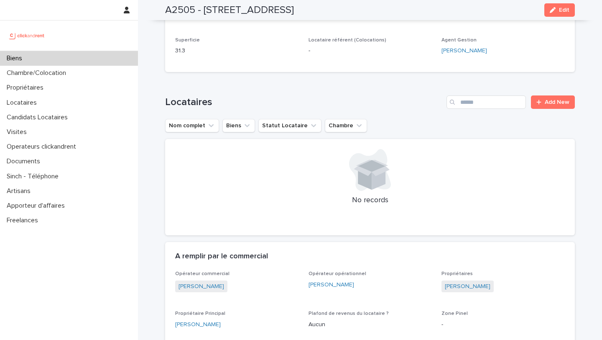
click at [82, 57] on div "Biens" at bounding box center [69, 58] width 138 height 15
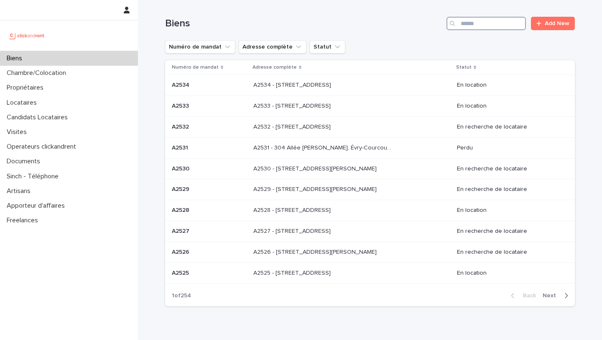
click at [490, 28] on input "Search" at bounding box center [486, 23] width 79 height 13
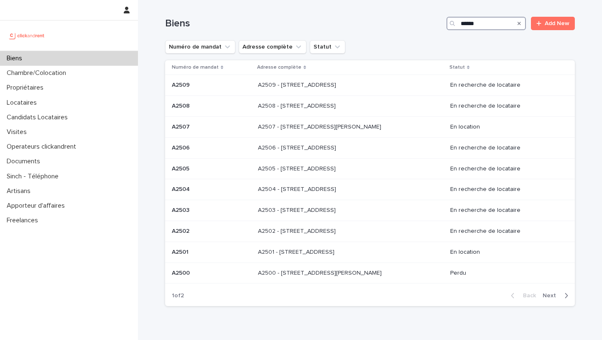
type input "*****"
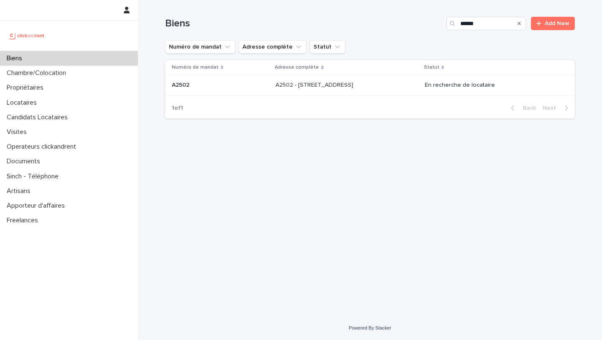
click at [351, 92] on td "A2502 - [STREET_ADDRESS] - [STREET_ADDRESS]" at bounding box center [346, 85] width 149 height 21
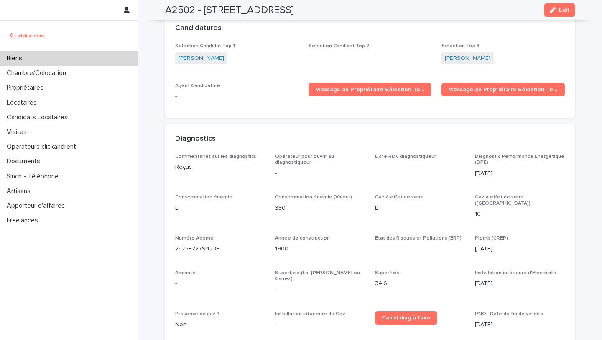
scroll to position [2427, 0]
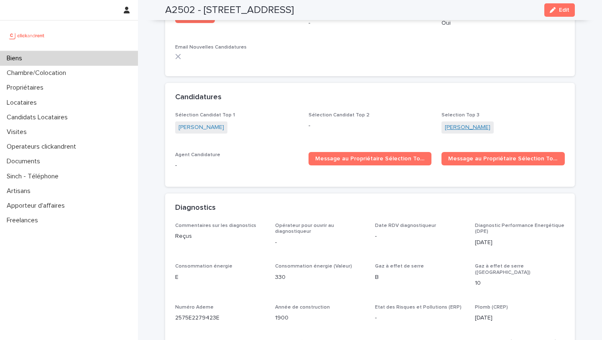
click at [465, 123] on link "[PERSON_NAME]" at bounding box center [468, 127] width 46 height 9
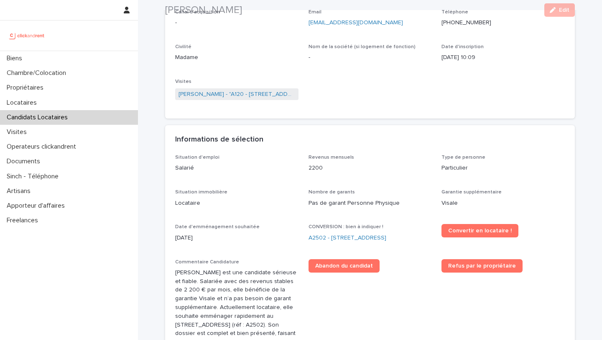
scroll to position [134, 0]
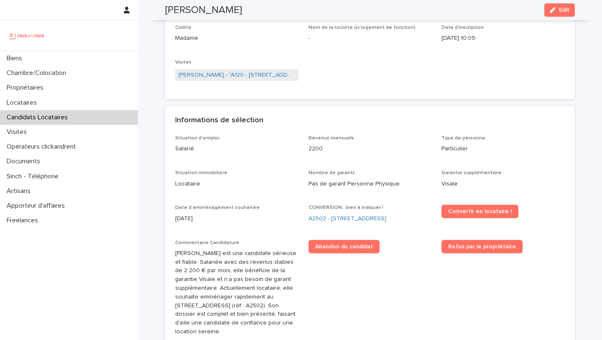
click at [487, 253] on div "Refus par le propriétaire" at bounding box center [503, 250] width 123 height 20
click at [482, 246] on span "Refus par le propriétaire" at bounding box center [482, 246] width 68 height 6
click at [98, 55] on div "Biens" at bounding box center [69, 58] width 138 height 15
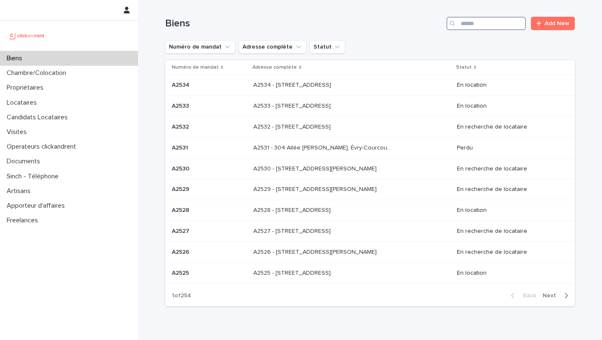
click at [495, 27] on input "Search" at bounding box center [486, 23] width 79 height 13
type input "*****"
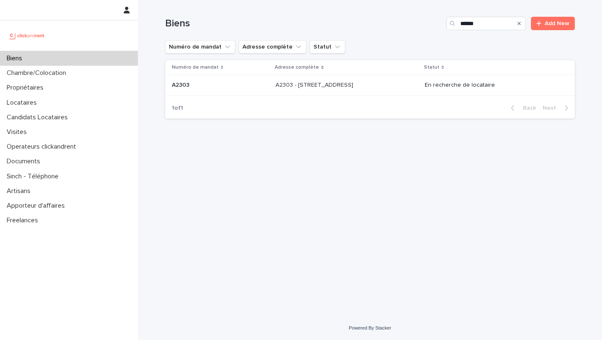
click at [329, 96] on div "Numéro de mandat Adresse complète Statut A2303 A2303 A2303 - [STREET_ADDRESS][G…" at bounding box center [370, 78] width 410 height 37
click at [329, 88] on p "A2303 - [STREET_ADDRESS]" at bounding box center [315, 84] width 79 height 9
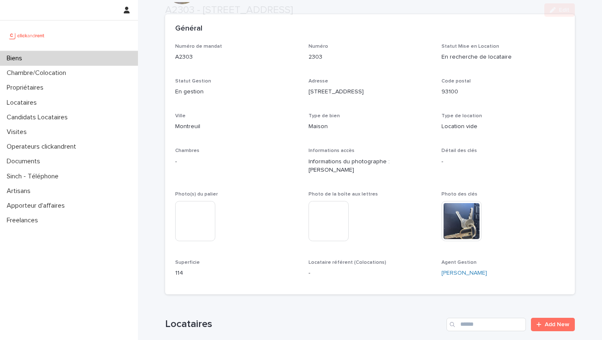
scroll to position [370, 0]
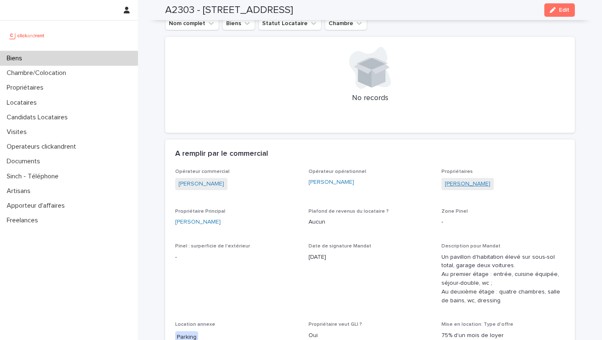
click at [472, 179] on link "[PERSON_NAME]" at bounding box center [468, 183] width 46 height 9
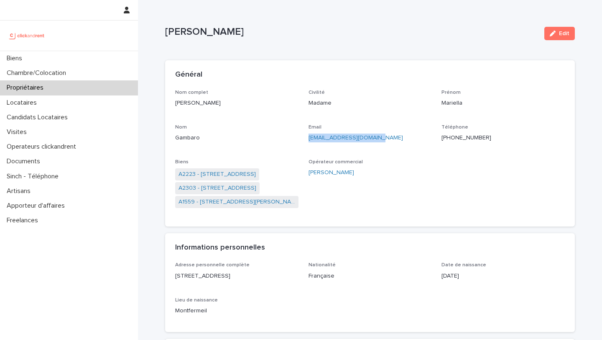
drag, startPoint x: 382, startPoint y: 140, endPoint x: 307, endPoint y: 141, distance: 74.8
click at [307, 140] on div "Nom complet [PERSON_NAME] Civilité Madame [PERSON_NAME] Email [EMAIL_ADDRESS][D…" at bounding box center [370, 152] width 390 height 127
click at [478, 138] on ringoverc2c-number-84e06f14122c "[PHONE_NUMBER]" at bounding box center [467, 138] width 50 height 6
click at [256, 192] on link "A2303 - [STREET_ADDRESS]" at bounding box center [218, 188] width 78 height 9
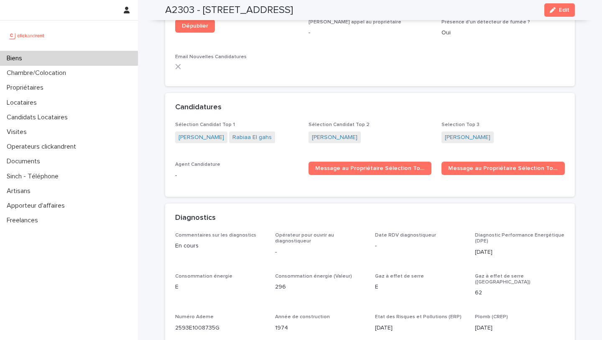
scroll to position [2557, 0]
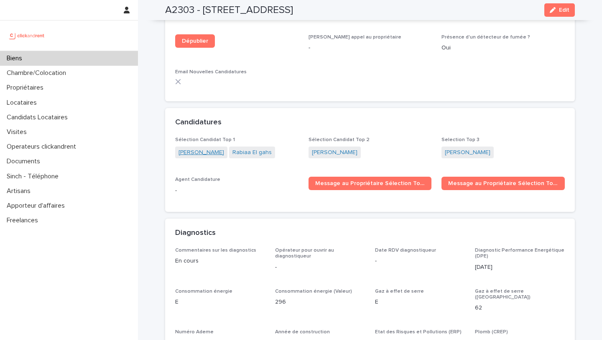
click at [203, 148] on link "[PERSON_NAME]" at bounding box center [202, 152] width 46 height 9
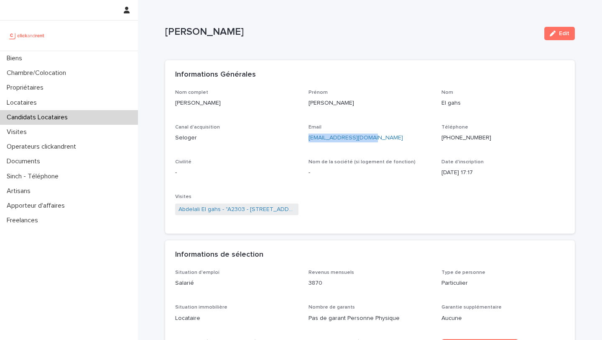
drag, startPoint x: 382, startPoint y: 141, endPoint x: 306, endPoint y: 141, distance: 76.5
click at [306, 141] on div "Nom complet [PERSON_NAME] El gahs Canal d'acquisition Seloger Email [EMAIL_ADDR…" at bounding box center [370, 156] width 390 height 134
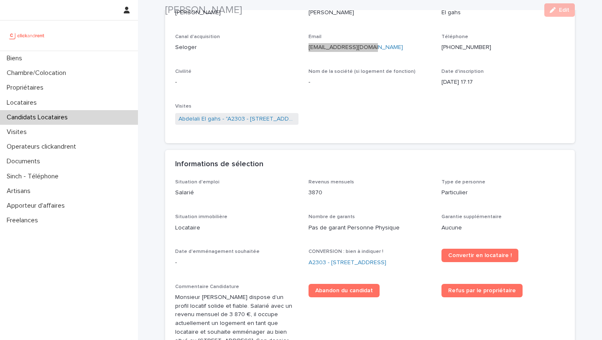
scroll to position [108, 0]
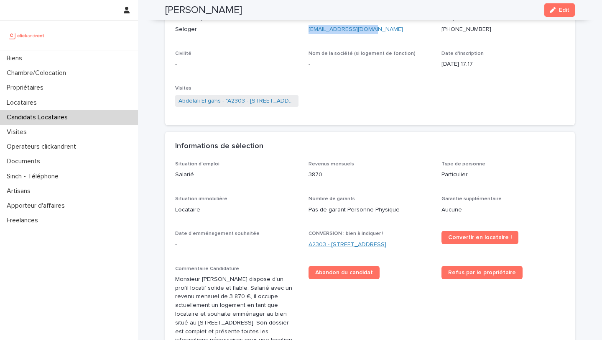
click at [354, 244] on link "A2303 - [STREET_ADDRESS]" at bounding box center [348, 244] width 78 height 9
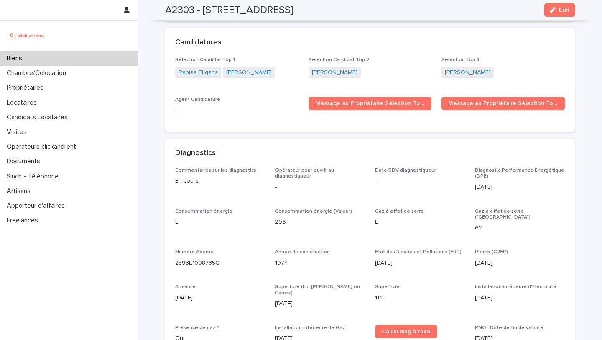
scroll to position [2561, 0]
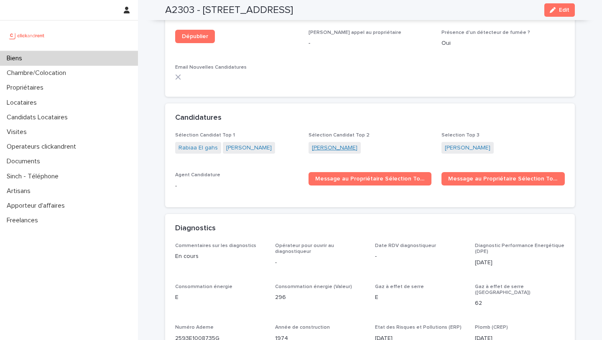
click at [337, 143] on link "[PERSON_NAME]" at bounding box center [335, 147] width 46 height 9
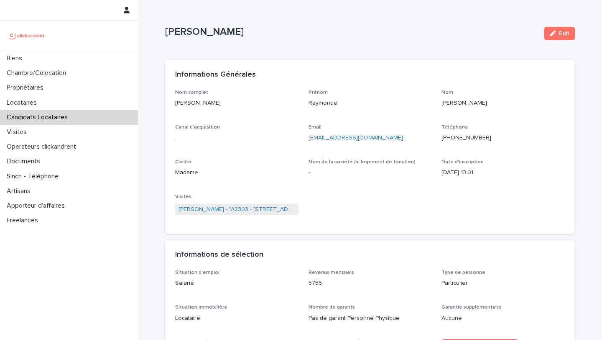
drag, startPoint x: 405, startPoint y: 136, endPoint x: 307, endPoint y: 141, distance: 97.5
click at [307, 141] on div "Nom complet [PERSON_NAME] [PERSON_NAME] [PERSON_NAME] Canal d'acquisition - Ema…" at bounding box center [370, 156] width 390 height 134
click at [111, 56] on div "Biens" at bounding box center [69, 58] width 138 height 15
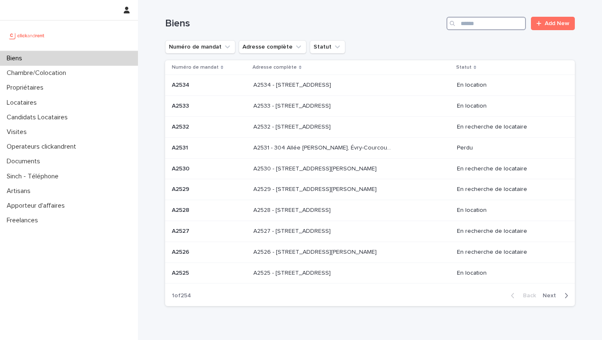
click at [497, 21] on input "Search" at bounding box center [486, 23] width 79 height 13
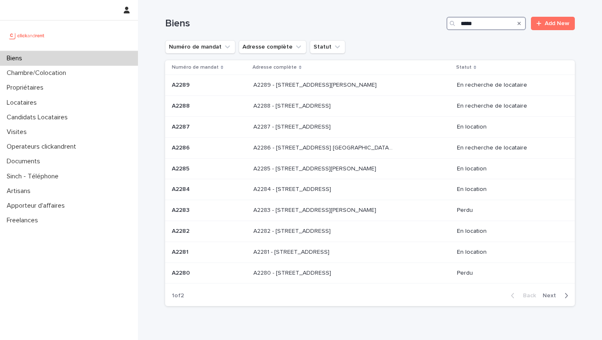
type input "*****"
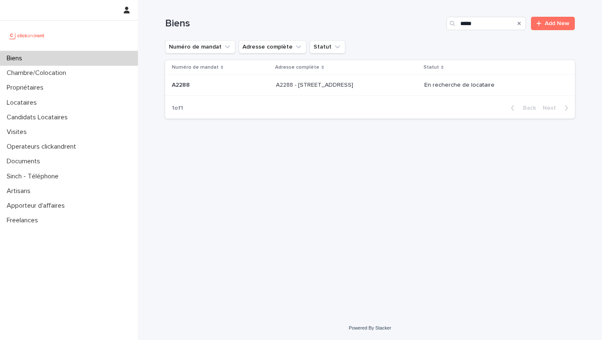
click at [366, 77] on td "A2288 - [STREET_ADDRESS] - [STREET_ADDRESS]" at bounding box center [347, 85] width 148 height 21
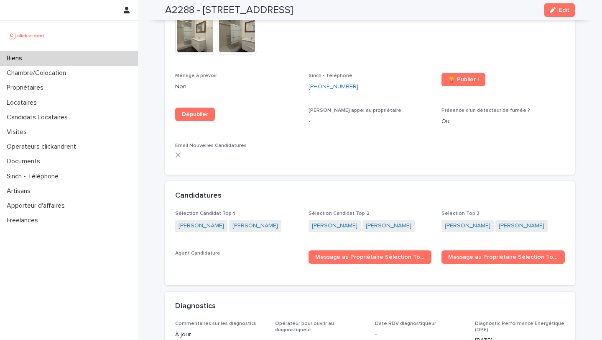
scroll to position [2275, 0]
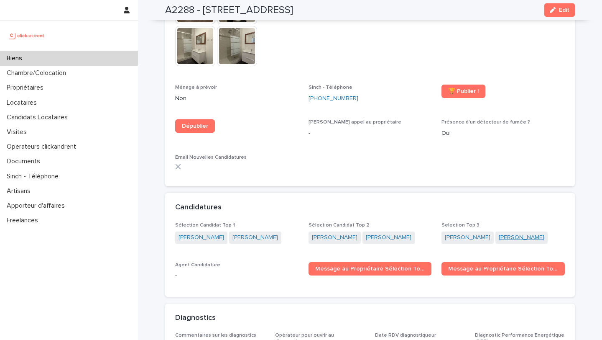
click at [522, 233] on link "[PERSON_NAME]" at bounding box center [522, 237] width 46 height 9
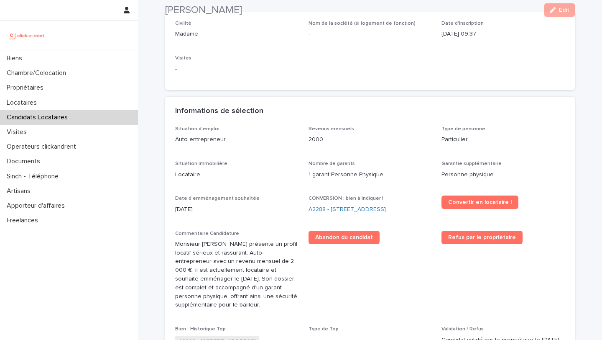
scroll to position [139, 0]
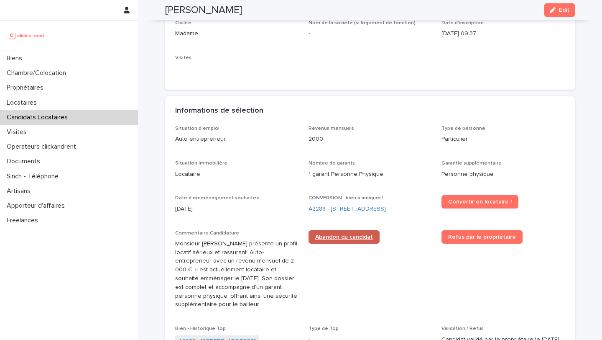
click at [355, 236] on span "Abandon du candidat" at bounding box center [344, 237] width 58 height 6
click at [341, 205] on link "A2288 - [STREET_ADDRESS]" at bounding box center [347, 208] width 77 height 9
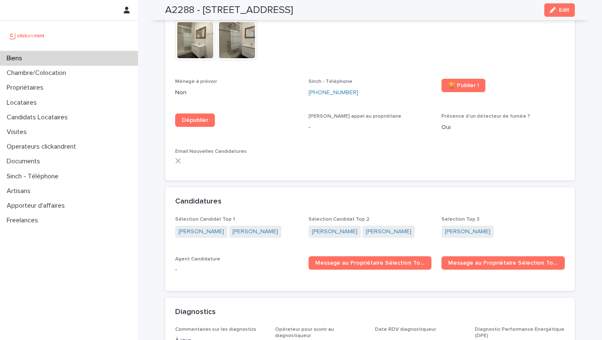
scroll to position [2281, 0]
click at [477, 227] on link "[PERSON_NAME]" at bounding box center [468, 231] width 46 height 9
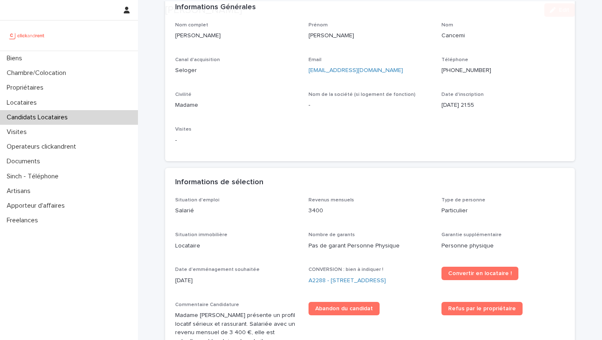
scroll to position [101, 0]
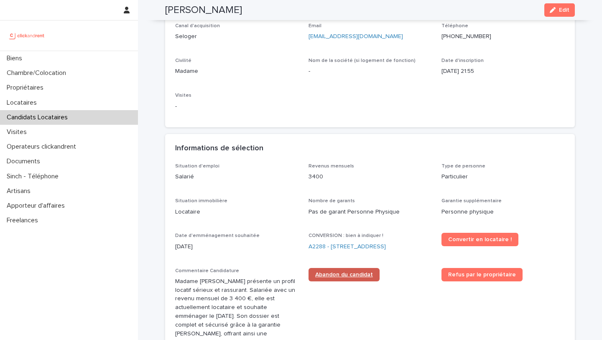
click at [356, 277] on span "Abandon du candidat" at bounding box center [344, 274] width 58 height 6
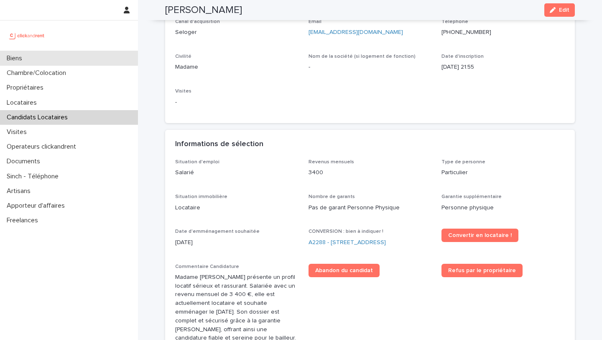
click at [100, 56] on div "Biens" at bounding box center [69, 58] width 138 height 15
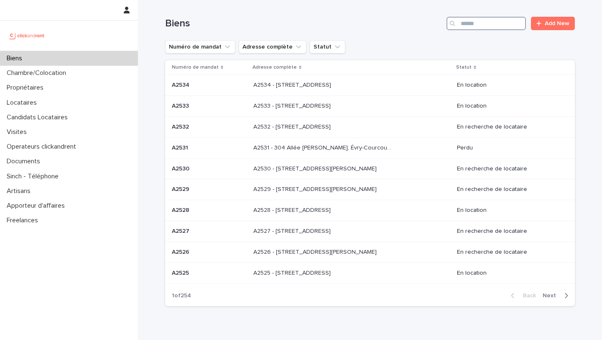
click at [492, 28] on input "Search" at bounding box center [486, 23] width 79 height 13
type input "*****"
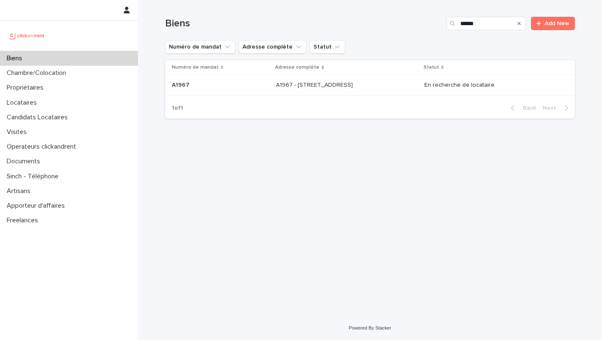
click at [323, 91] on div "A1967 - [STREET_ADDRESS] A1967 - [STREET_ADDRESS]" at bounding box center [346, 85] width 141 height 14
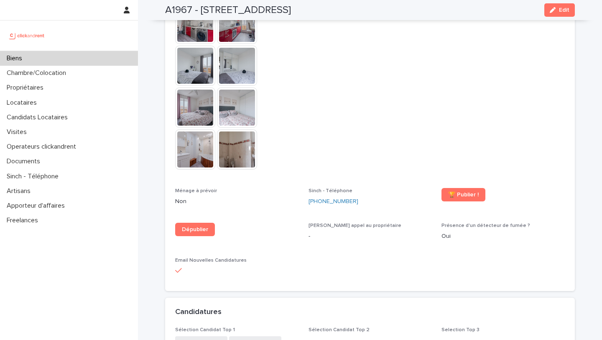
scroll to position [2292, 0]
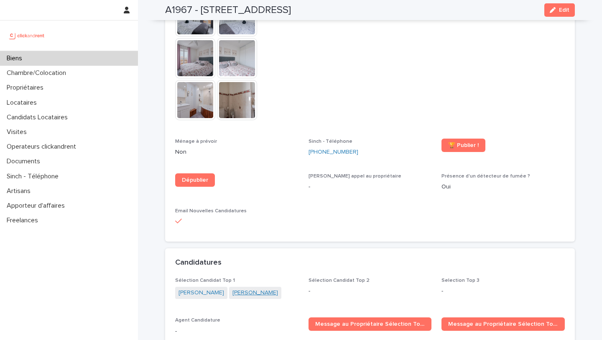
click at [244, 288] on link "[PERSON_NAME]" at bounding box center [255, 292] width 46 height 9
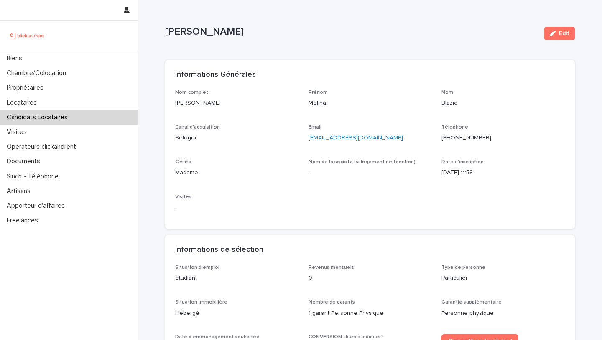
click at [478, 135] on ringoverc2c-number-84e06f14122c "[PHONE_NUMBER]" at bounding box center [467, 138] width 50 height 6
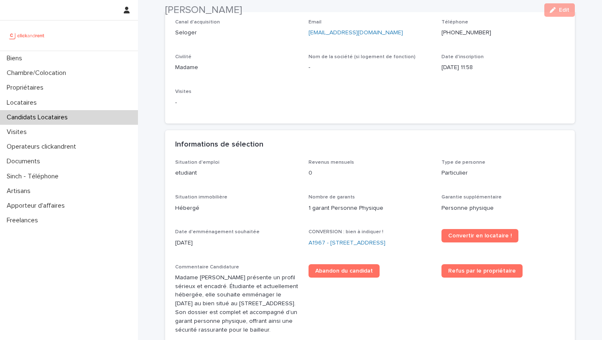
scroll to position [115, 0]
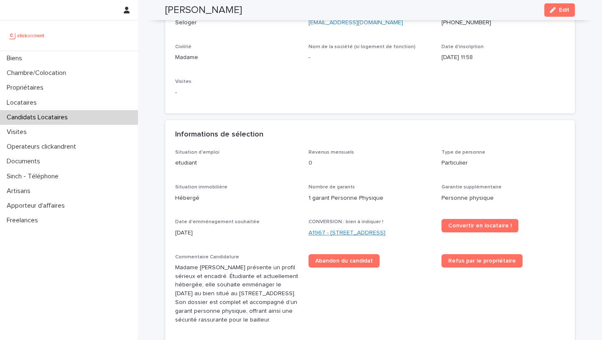
click at [345, 230] on link "A1967 - [STREET_ADDRESS]" at bounding box center [347, 232] width 77 height 9
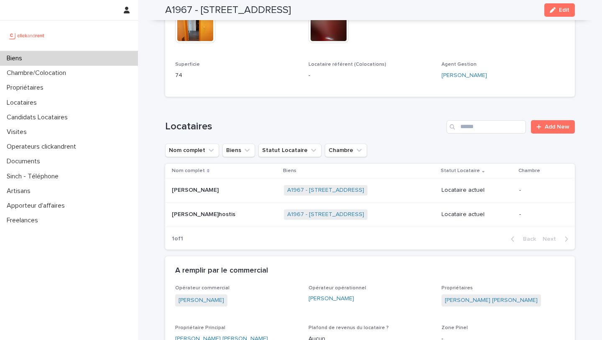
scroll to position [253, 0]
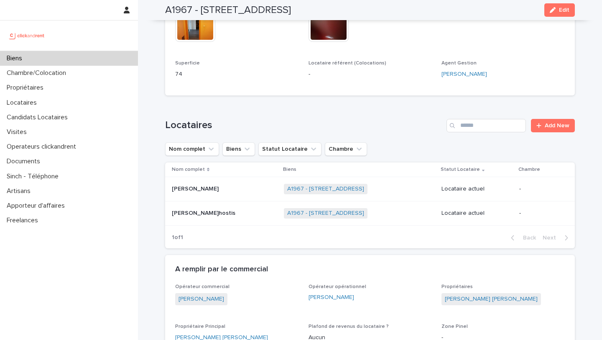
click at [222, 185] on p at bounding box center [224, 188] width 105 height 7
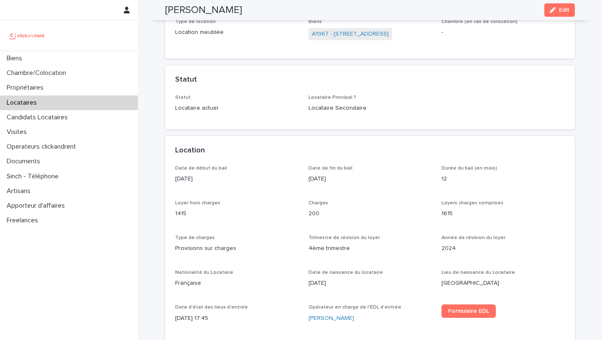
scroll to position [23, 0]
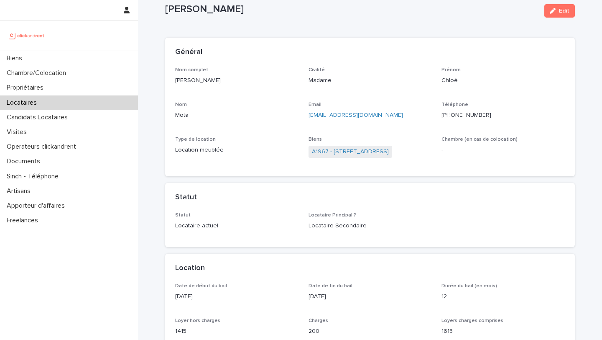
click at [401, 120] on div "Email [EMAIL_ADDRESS][DOMAIN_NAME]" at bounding box center [370, 114] width 123 height 25
drag, startPoint x: 400, startPoint y: 120, endPoint x: 307, endPoint y: 118, distance: 92.8
click at [307, 118] on div "Nom complet [PERSON_NAME] Civilité Madame Prénom Chloé Nom Mota Email [EMAIL_AD…" at bounding box center [370, 117] width 390 height 100
click at [356, 156] on span "A1967 - [STREET_ADDRESS]" at bounding box center [351, 152] width 84 height 12
click at [337, 150] on link "A1967 - [STREET_ADDRESS]" at bounding box center [350, 151] width 77 height 9
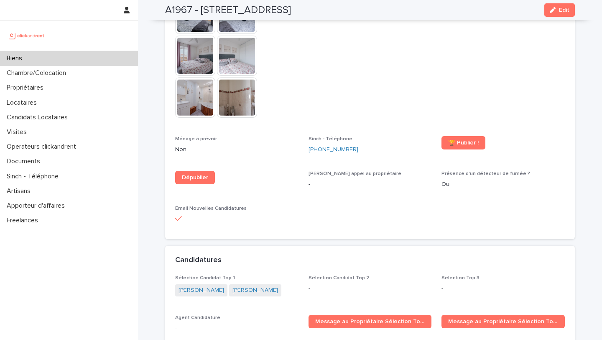
scroll to position [2301, 0]
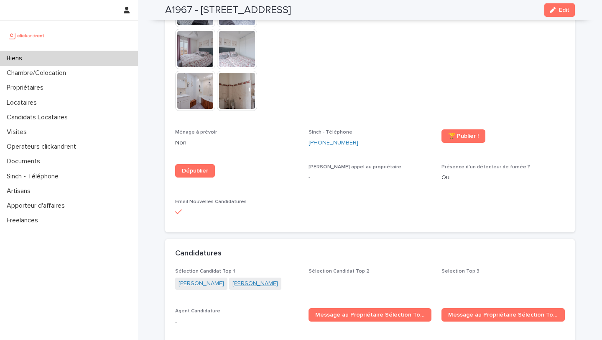
click at [234, 279] on link "[PERSON_NAME]" at bounding box center [255, 283] width 46 height 9
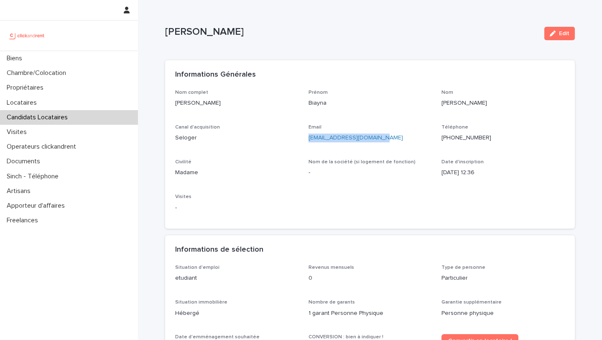
drag, startPoint x: 389, startPoint y: 135, endPoint x: 306, endPoint y: 139, distance: 83.3
click at [306, 139] on div "Nom complet [PERSON_NAME] Prénom Biayna Nom [PERSON_NAME] Canal d'acquisition S…" at bounding box center [370, 153] width 390 height 129
click at [115, 56] on div "Biens" at bounding box center [69, 58] width 138 height 15
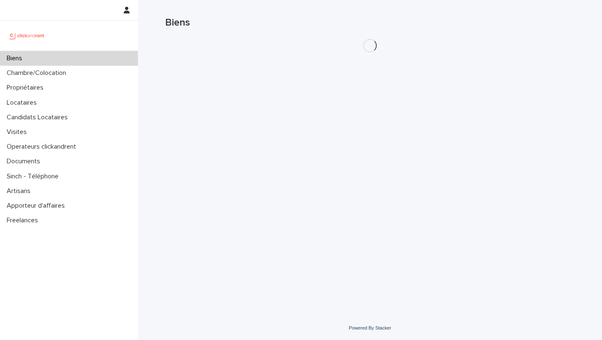
click at [494, 28] on h1 "Biens" at bounding box center [370, 23] width 410 height 12
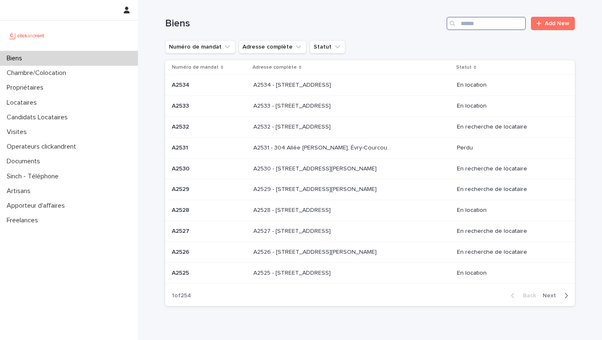
click at [495, 29] on input "Search" at bounding box center [486, 23] width 79 height 13
type input "***"
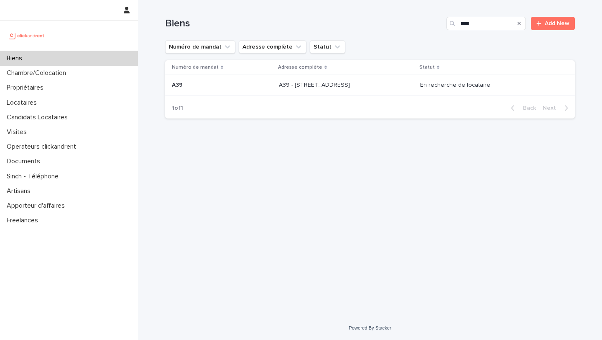
click at [327, 94] on td "A39 - [STREET_ADDRESS] - [STREET_ADDRESS]" at bounding box center [346, 85] width 141 height 21
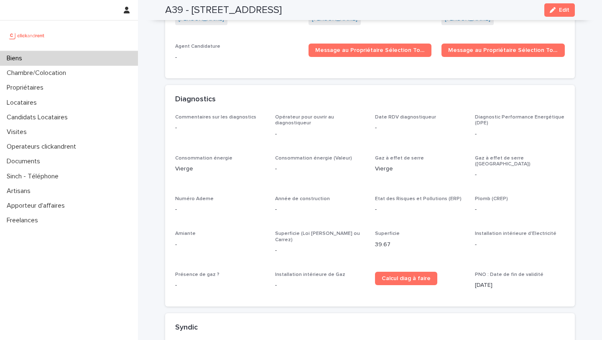
scroll to position [2664, 0]
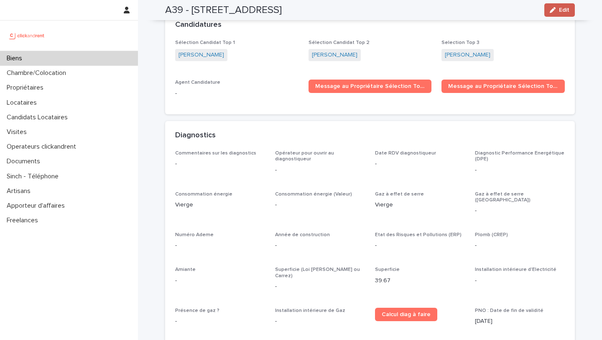
click at [562, 9] on span "Edit" at bounding box center [564, 10] width 10 height 6
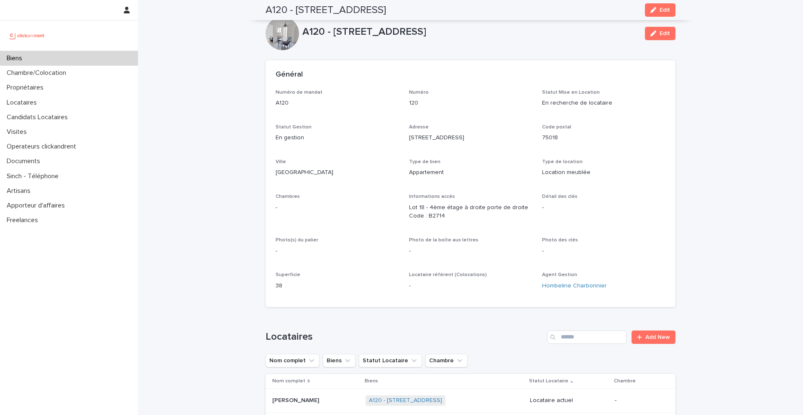
scroll to position [2400, 0]
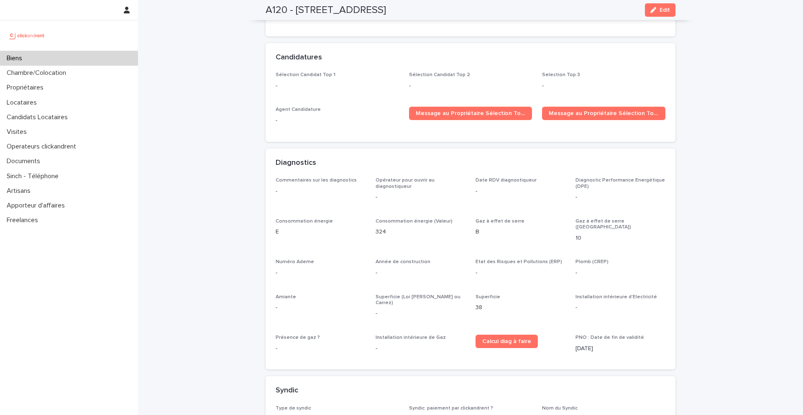
click at [86, 58] on div "Biens" at bounding box center [69, 58] width 138 height 15
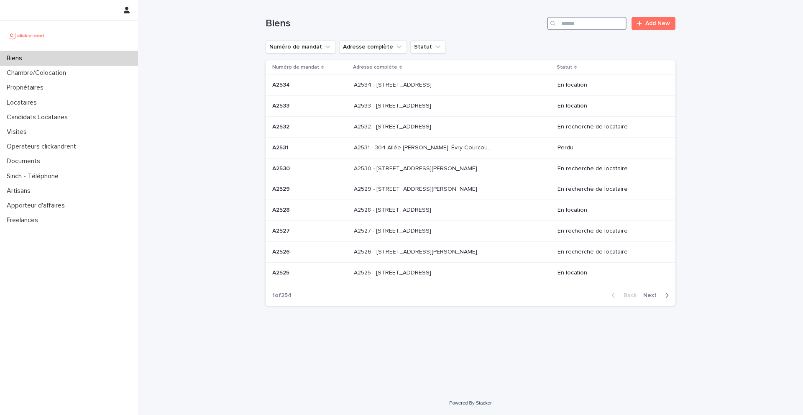
click at [590, 27] on input "Search" at bounding box center [586, 23] width 79 height 13
click at [562, 24] on input "Search" at bounding box center [586, 23] width 79 height 13
type input "*****"
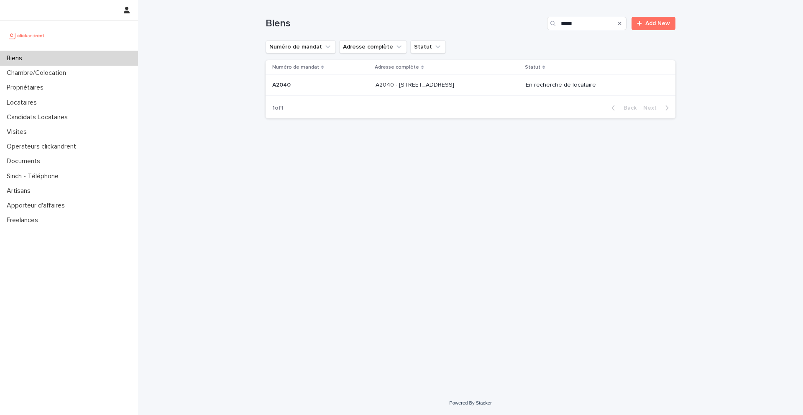
click at [456, 88] on p "A2040 - [STREET_ADDRESS]" at bounding box center [415, 84] width 80 height 9
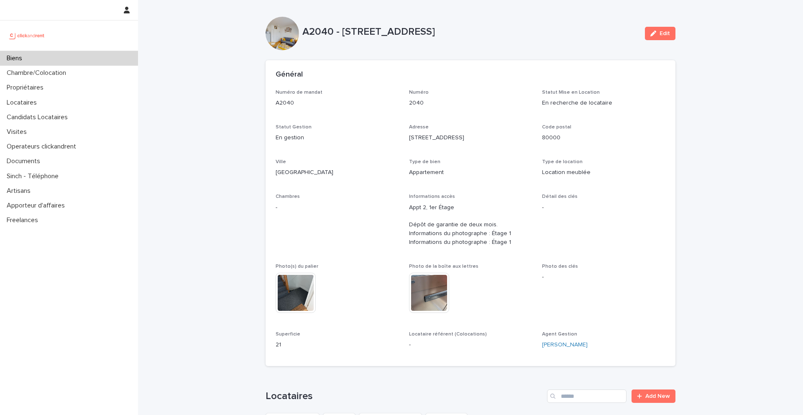
drag, startPoint x: 342, startPoint y: 32, endPoint x: 593, endPoint y: 32, distance: 250.5
click at [593, 32] on p "A2040 - [STREET_ADDRESS]" at bounding box center [470, 32] width 336 height 12
copy p "73 Boulevard Des Fédérés, Amiens 80000"
click at [70, 58] on div "Biens" at bounding box center [69, 58] width 138 height 15
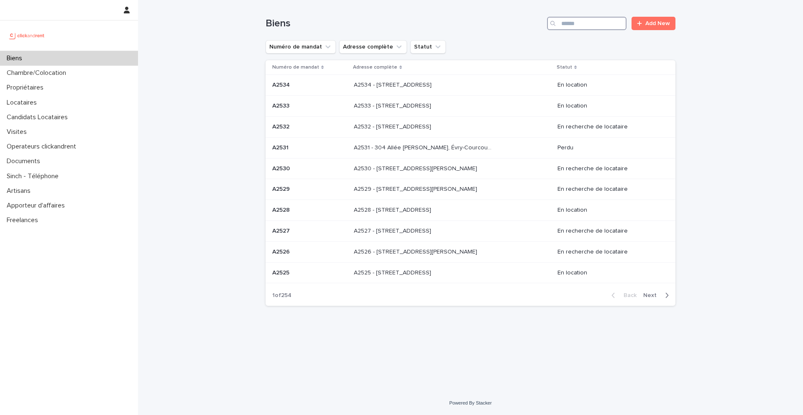
click at [592, 23] on input "Search" at bounding box center [586, 23] width 79 height 13
type input "*****"
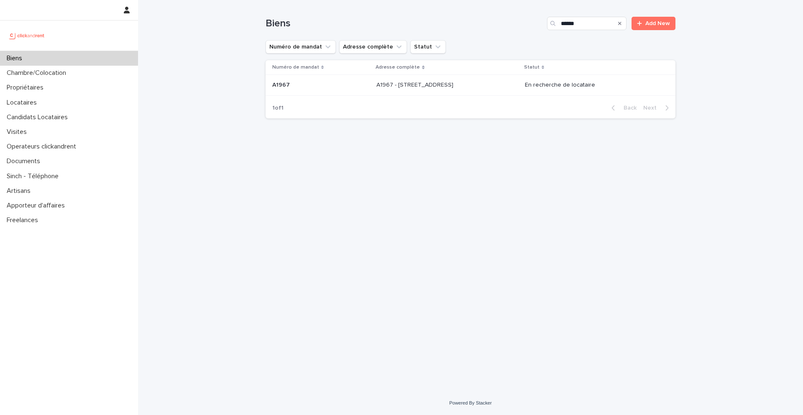
click at [453, 90] on div "A1967 - [STREET_ADDRESS] A1967 - [STREET_ADDRESS]" at bounding box center [446, 85] width 141 height 14
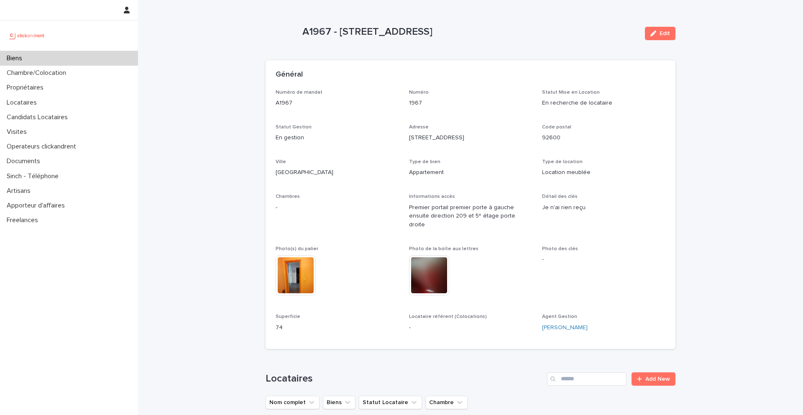
drag, startPoint x: 339, startPoint y: 33, endPoint x: 557, endPoint y: 34, distance: 218.3
click at [557, 34] on p "A1967 - [STREET_ADDRESS]" at bounding box center [470, 32] width 336 height 12
copy p "209 Rue du Ménil, Asnières-sur-Seine 92600"
